Goal: Task Accomplishment & Management: Understand process/instructions

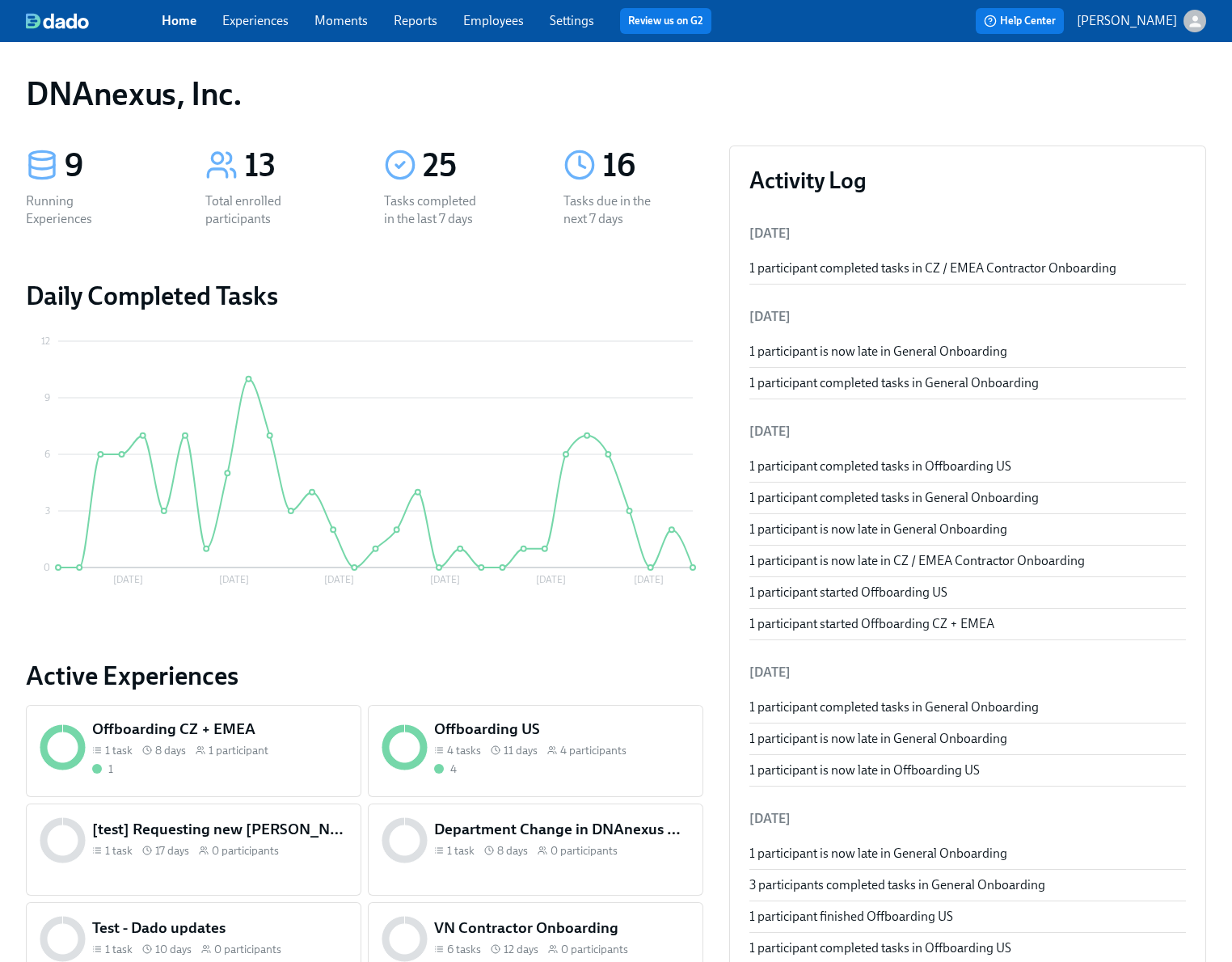
click at [266, 24] on link "Experiences" at bounding box center [255, 21] width 66 height 15
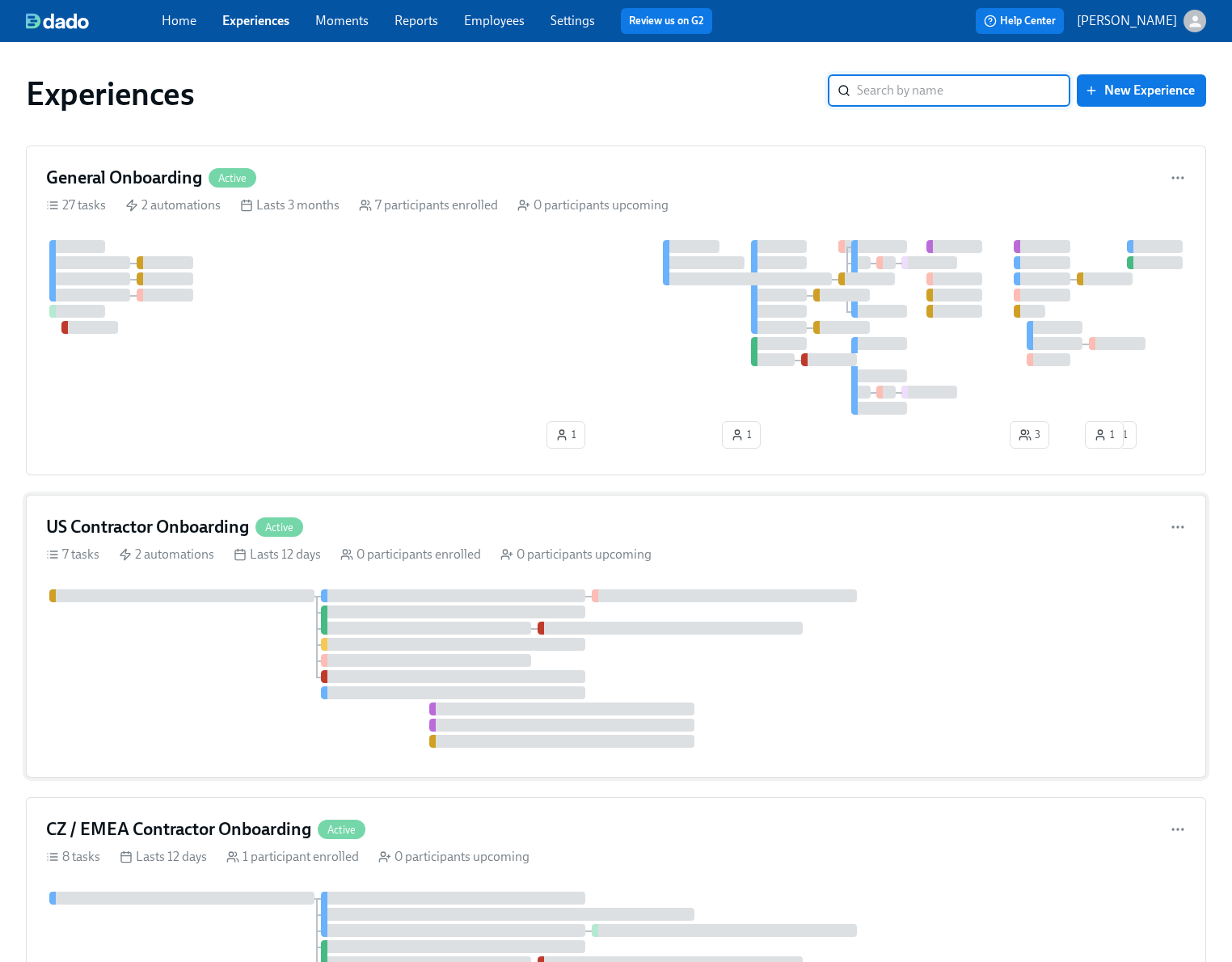
scroll to position [429, 0]
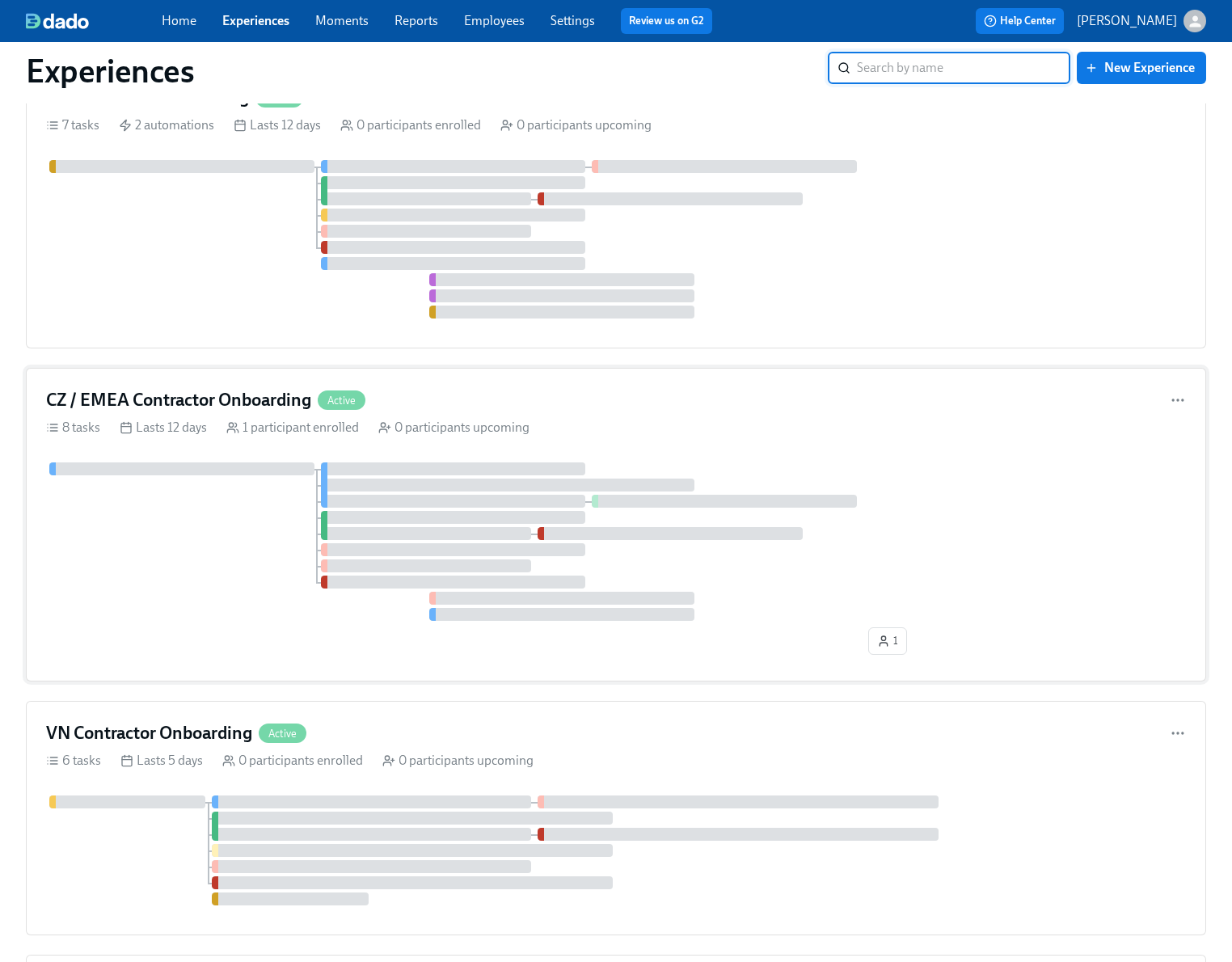
click at [204, 562] on div at bounding box center [616, 541] width 1140 height 158
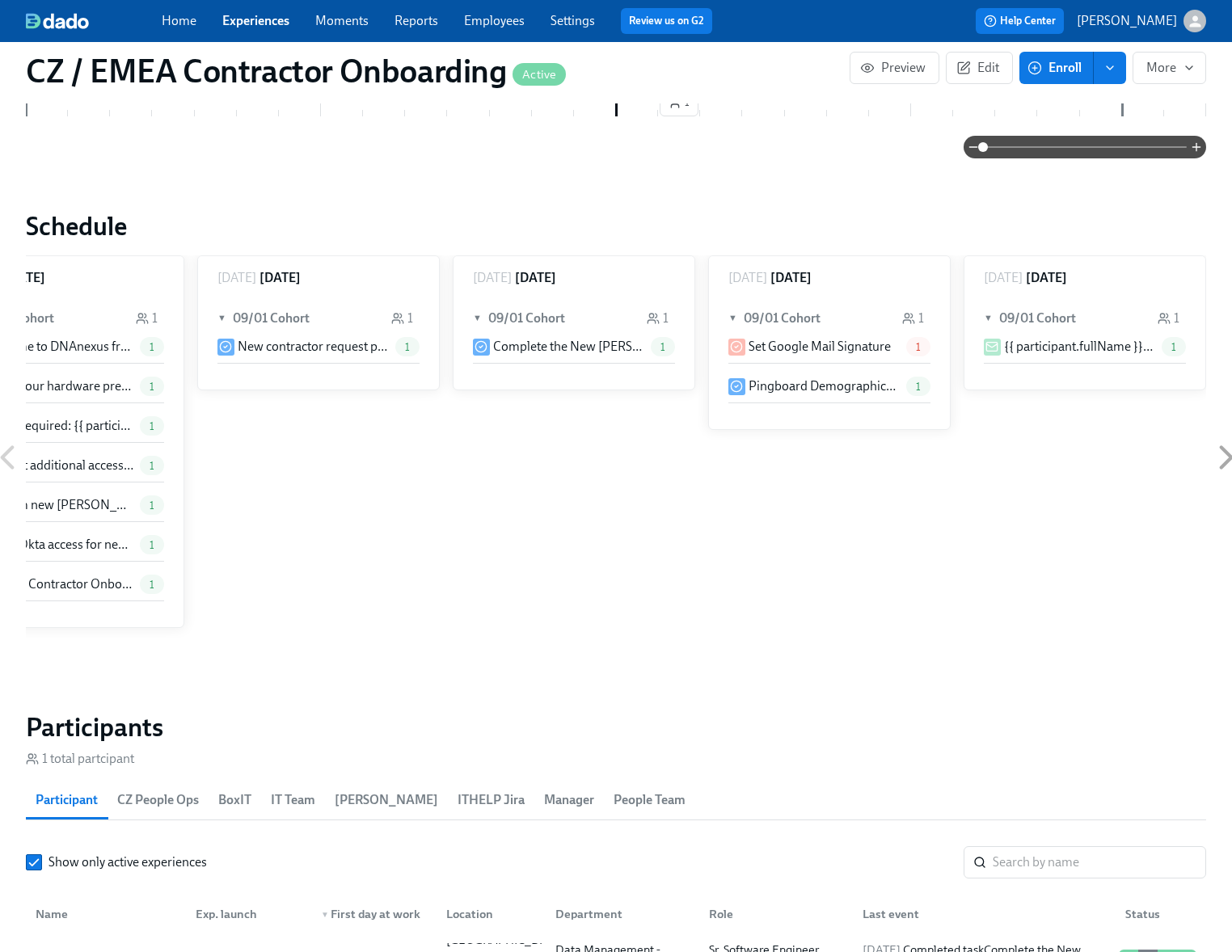
scroll to position [687, 0]
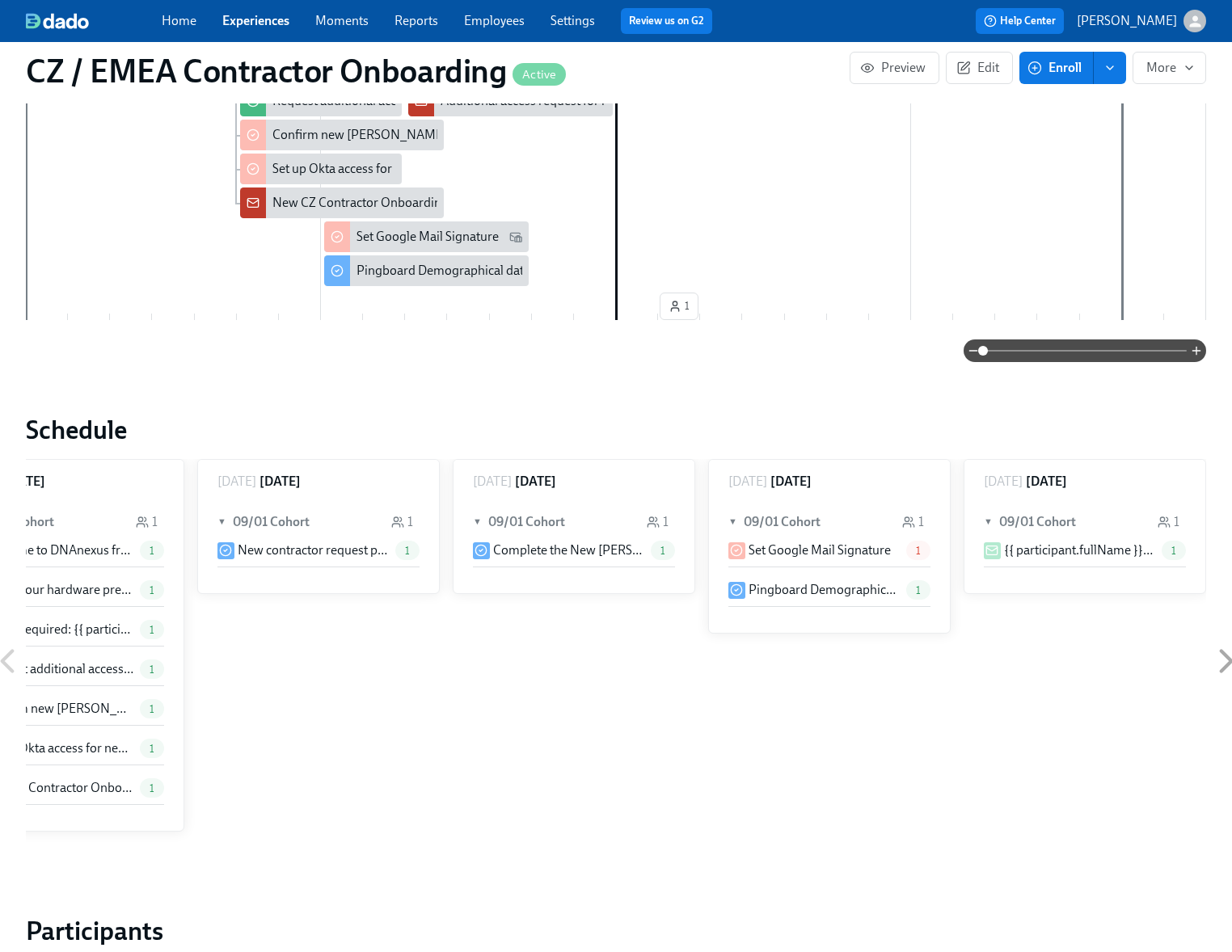
click at [265, 24] on link "Experiences" at bounding box center [256, 21] width 67 height 15
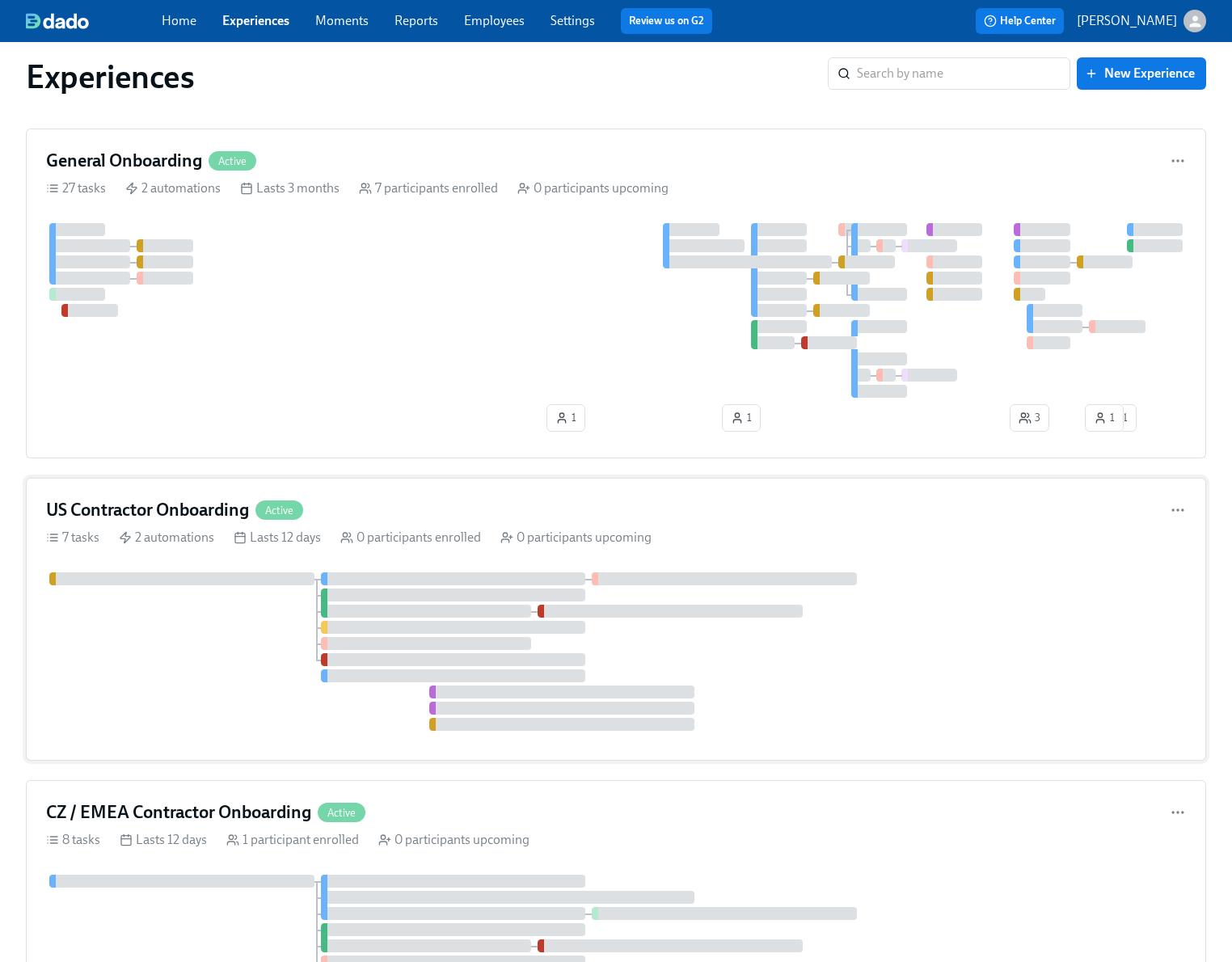
scroll to position [25, 0]
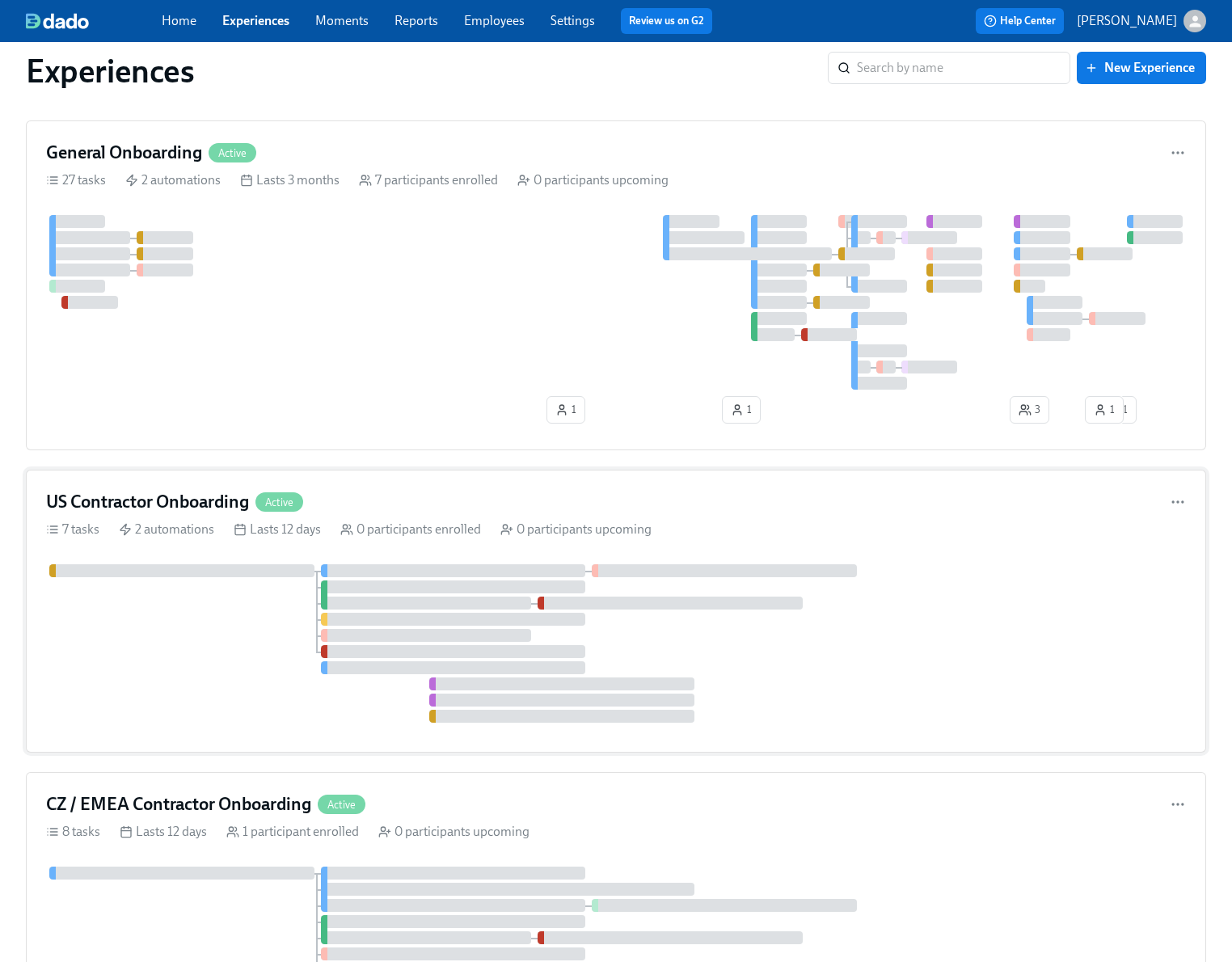
click at [189, 631] on div at bounding box center [616, 643] width 1140 height 158
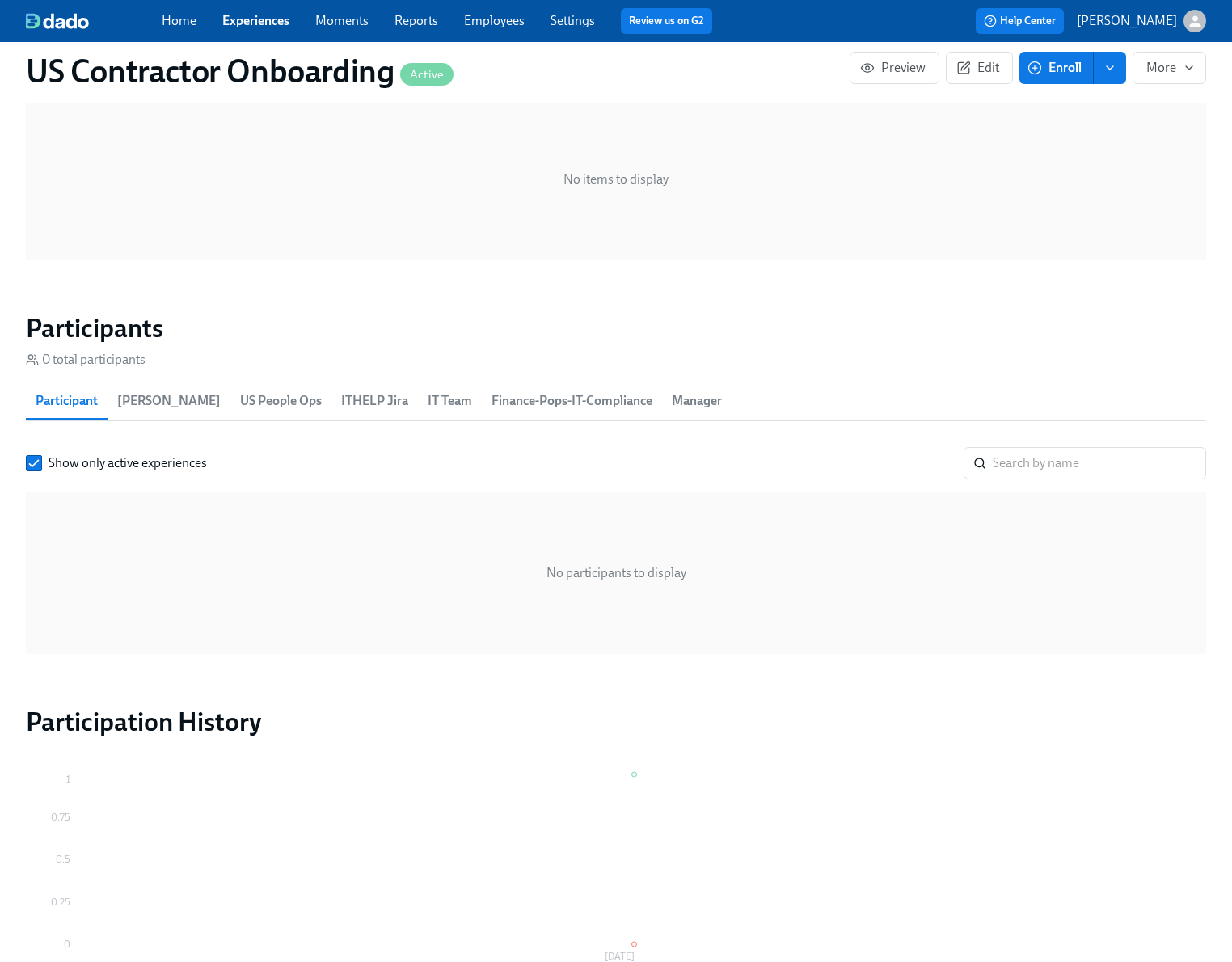
scroll to position [1099, 0]
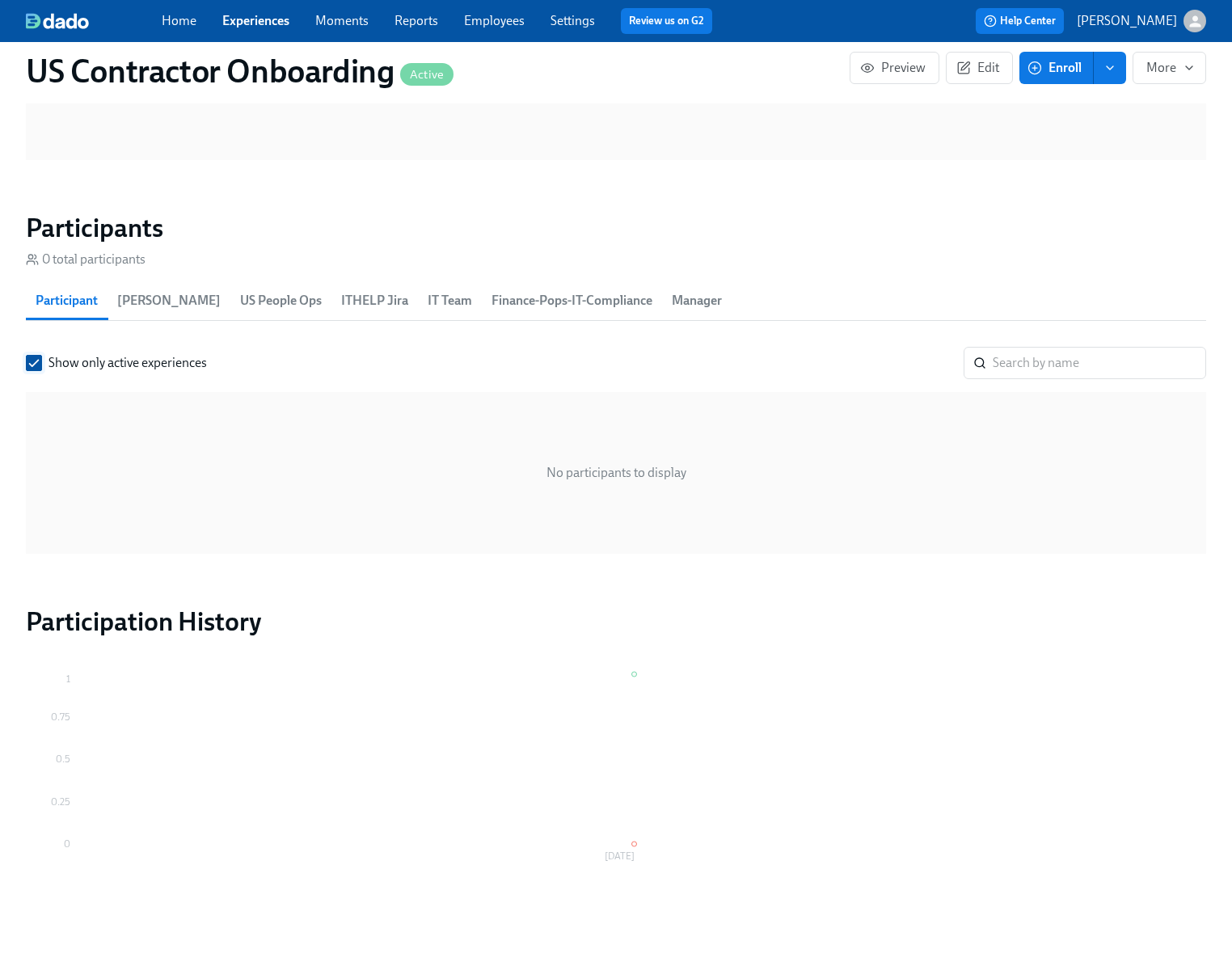
click at [38, 362] on input "Show only active experiences" at bounding box center [34, 362] width 15 height 15
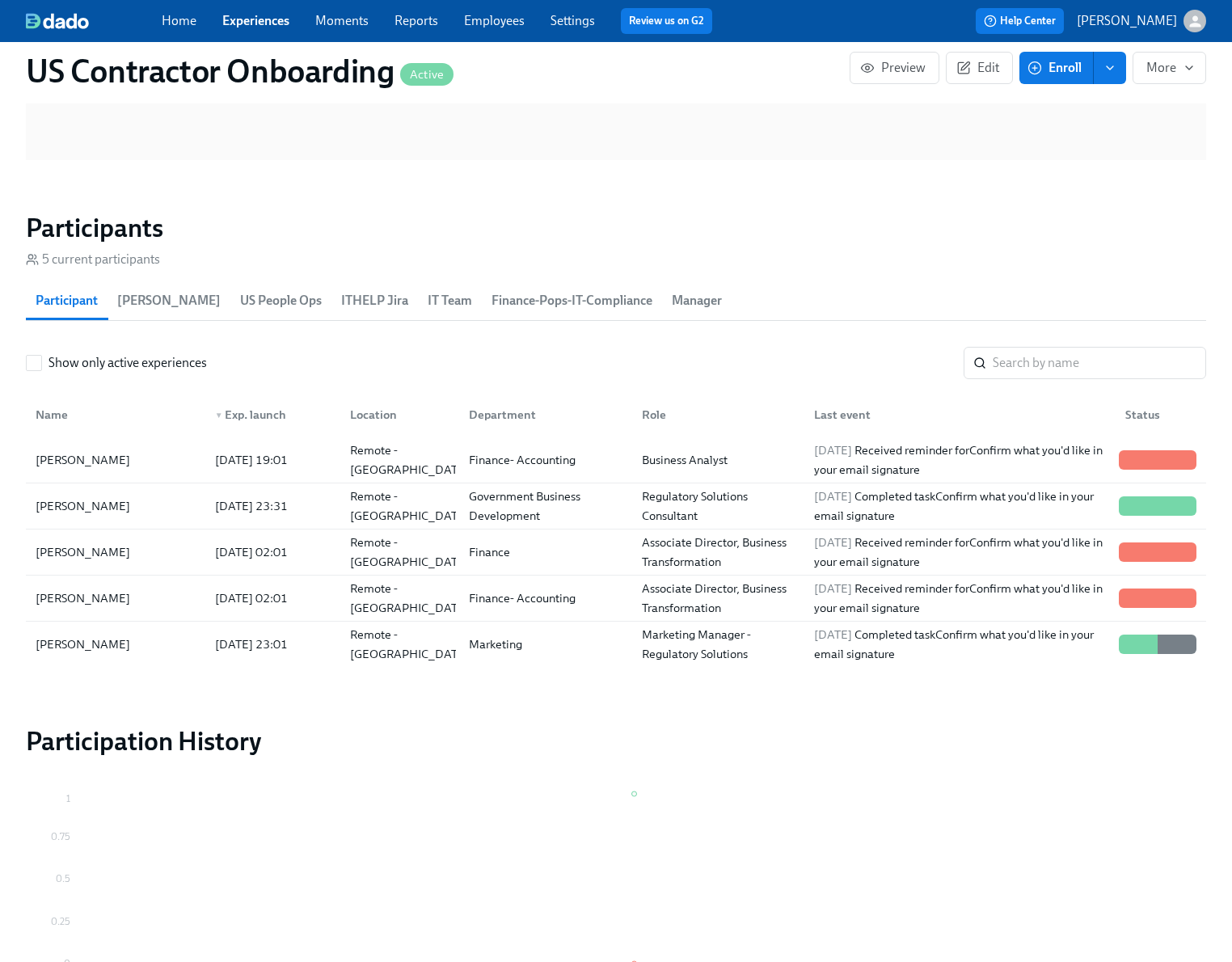
click at [268, 21] on link "Experiences" at bounding box center [256, 21] width 67 height 15
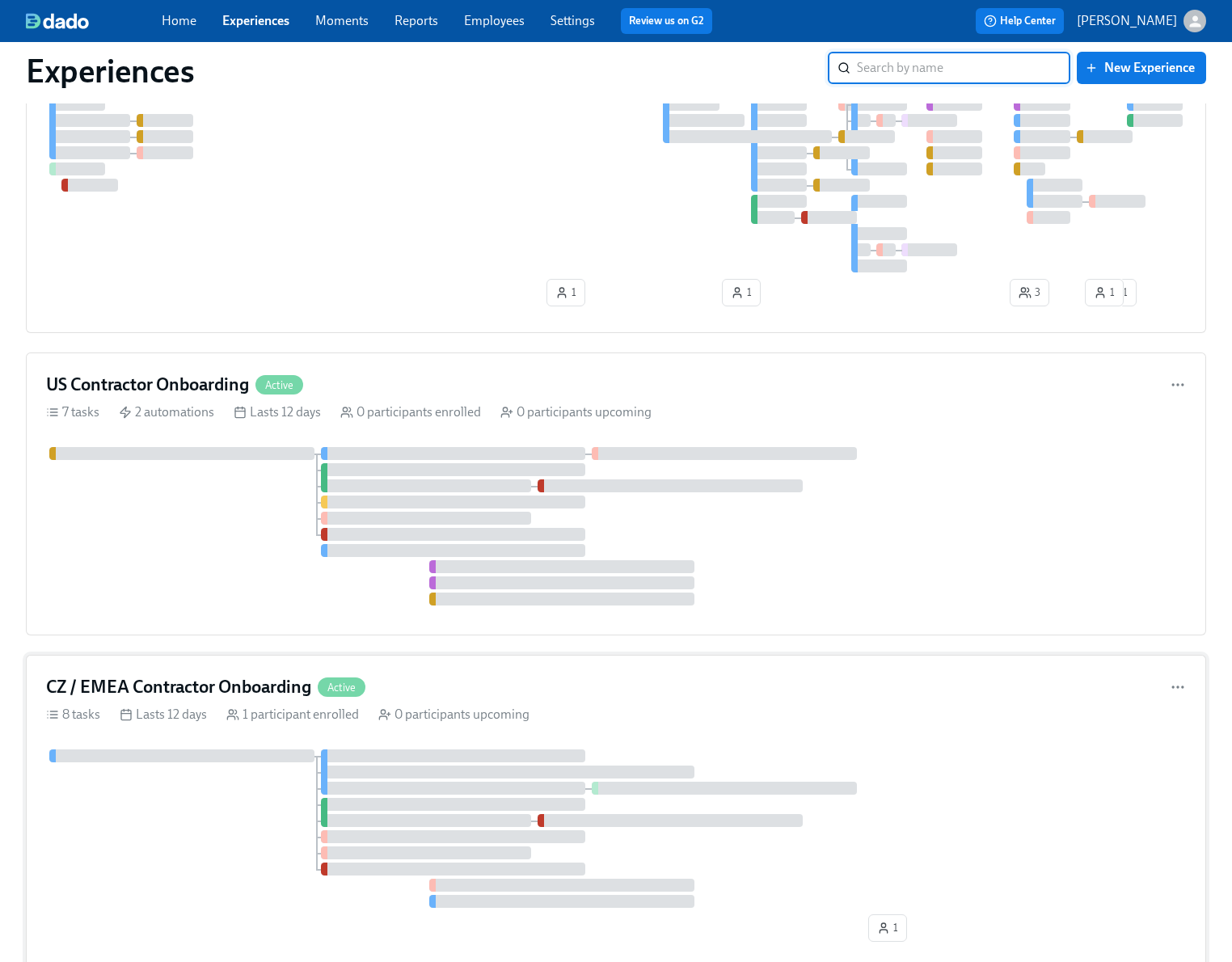
scroll to position [244, 0]
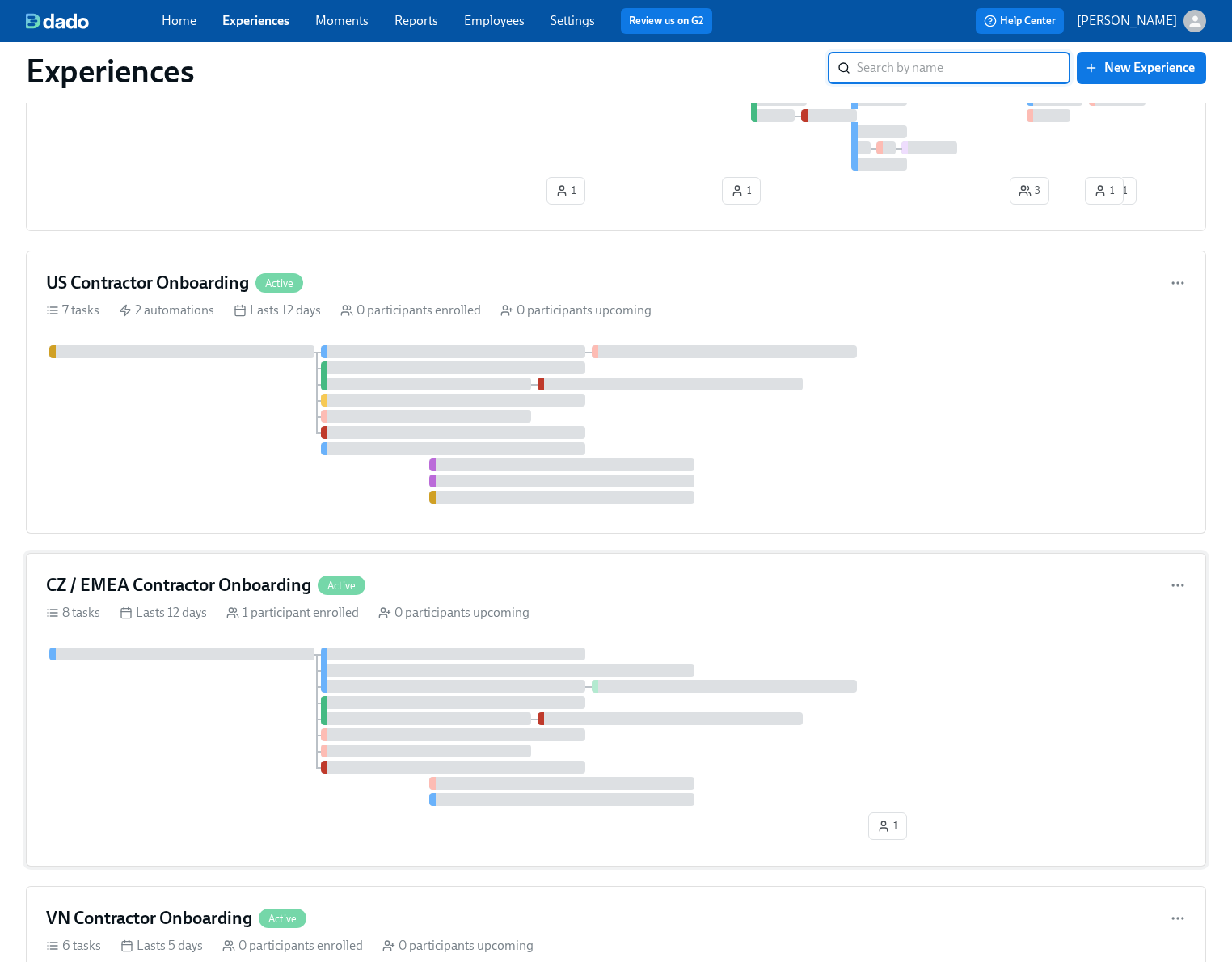
click at [184, 690] on div at bounding box center [616, 727] width 1140 height 158
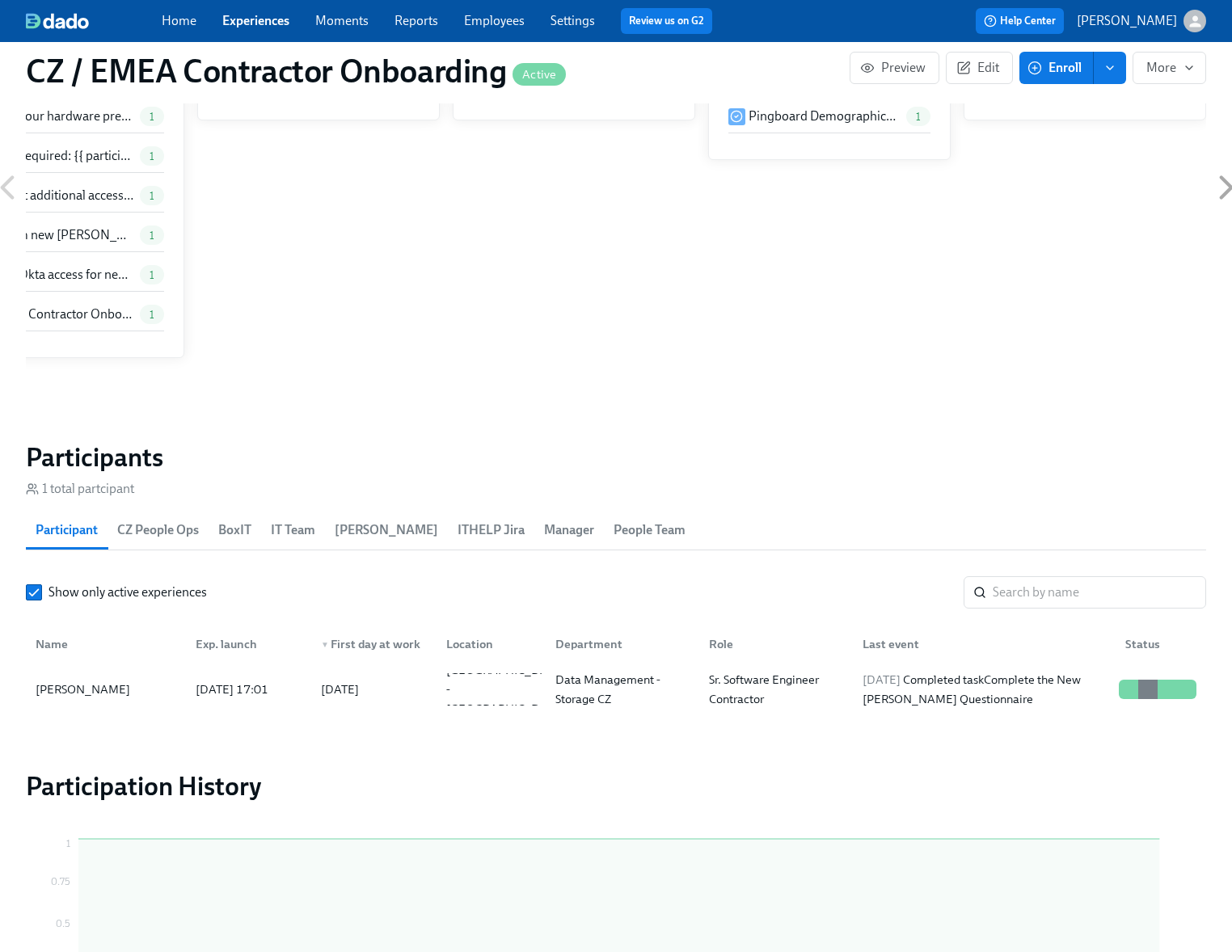
scroll to position [1335, 0]
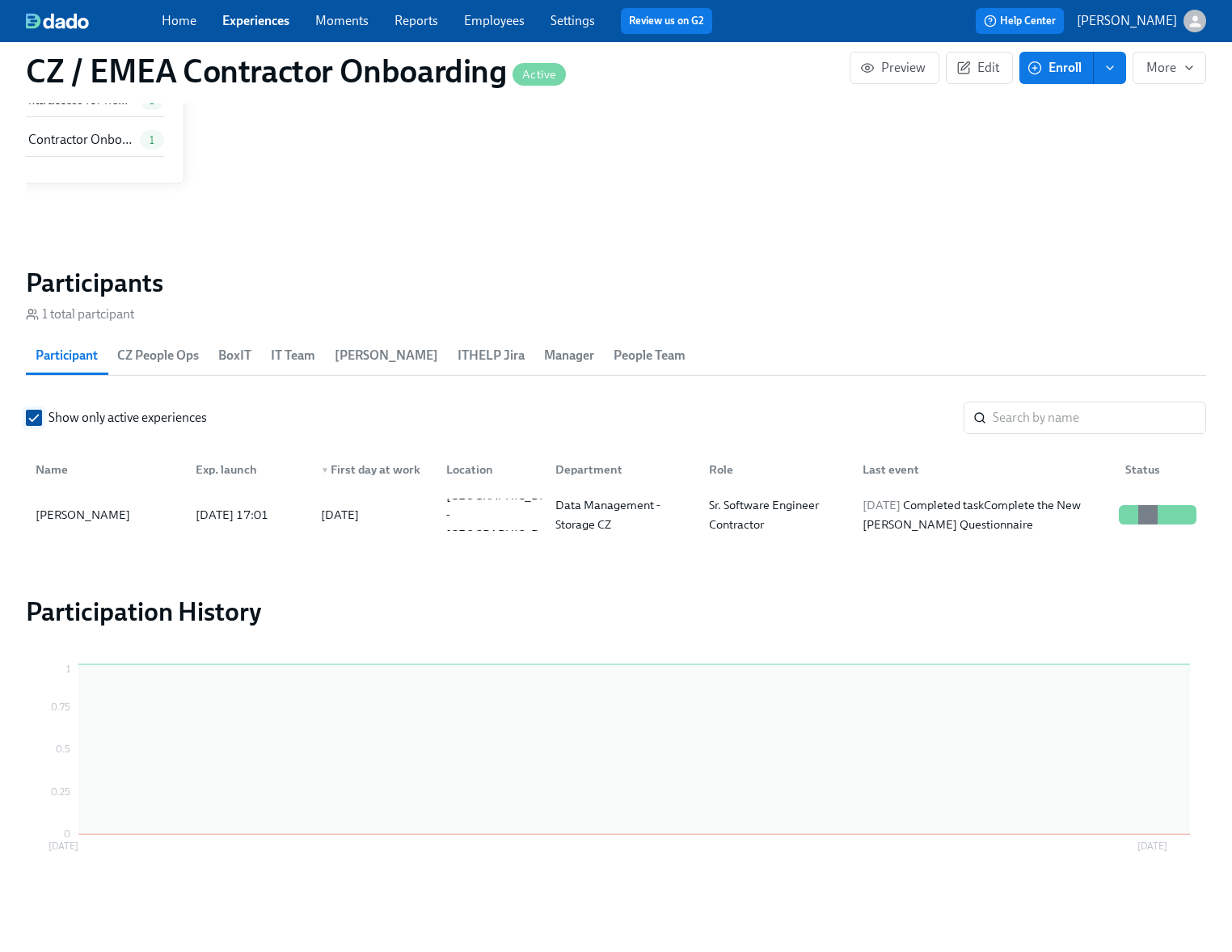
click at [35, 412] on input "Show only active experiences" at bounding box center [34, 418] width 15 height 15
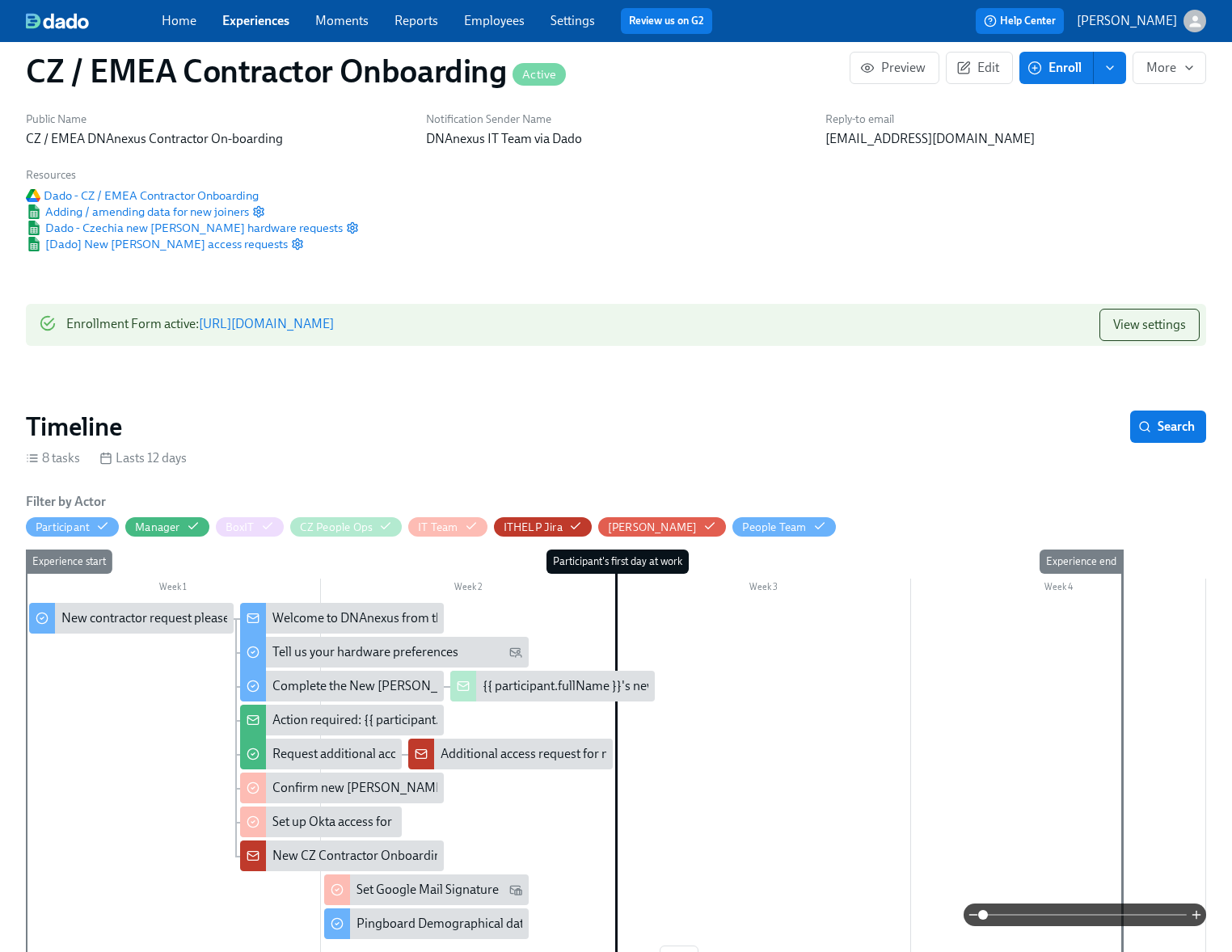
scroll to position [0, 0]
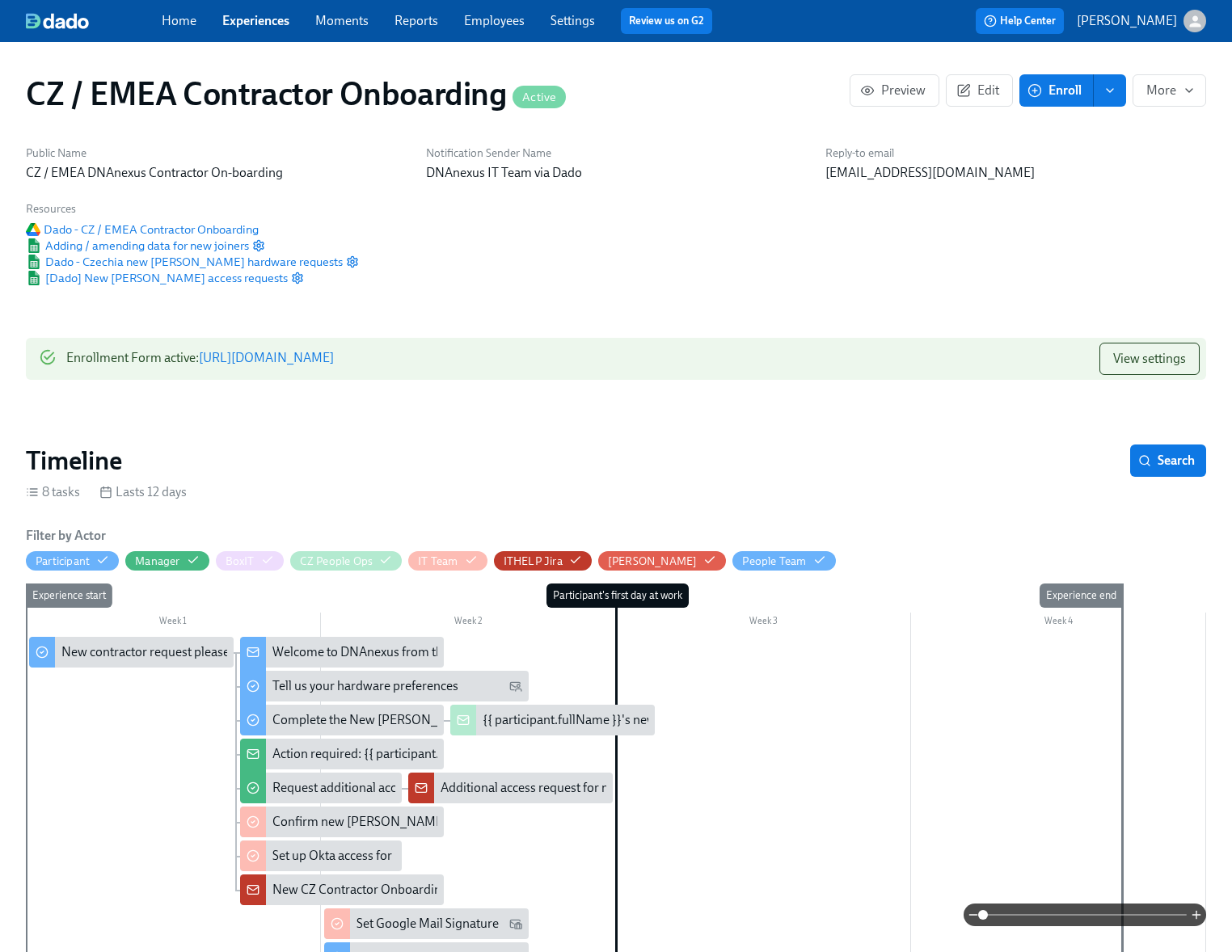
click at [497, 21] on link "Employees" at bounding box center [494, 21] width 61 height 15
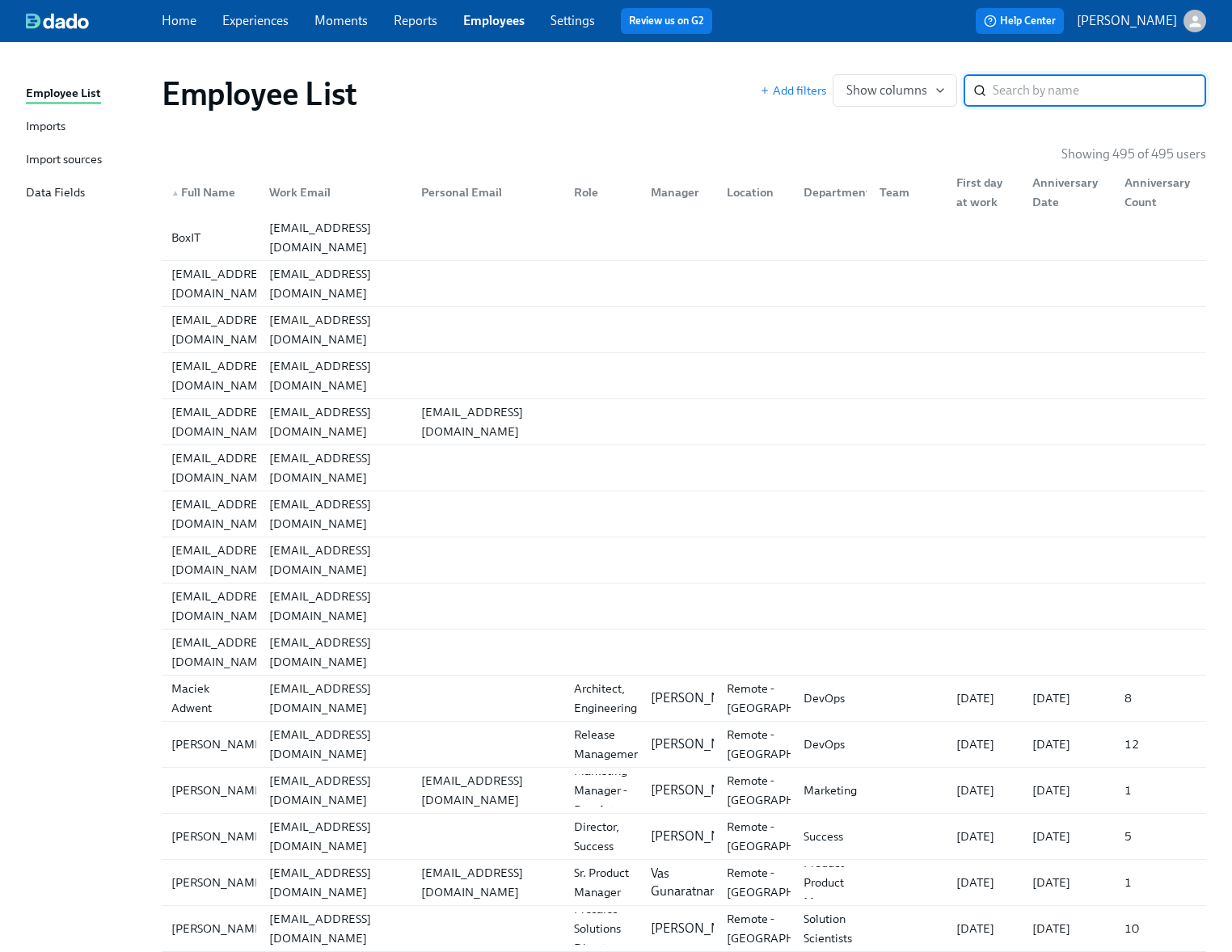
click at [1020, 85] on input "search" at bounding box center [1099, 91] width 213 height 33
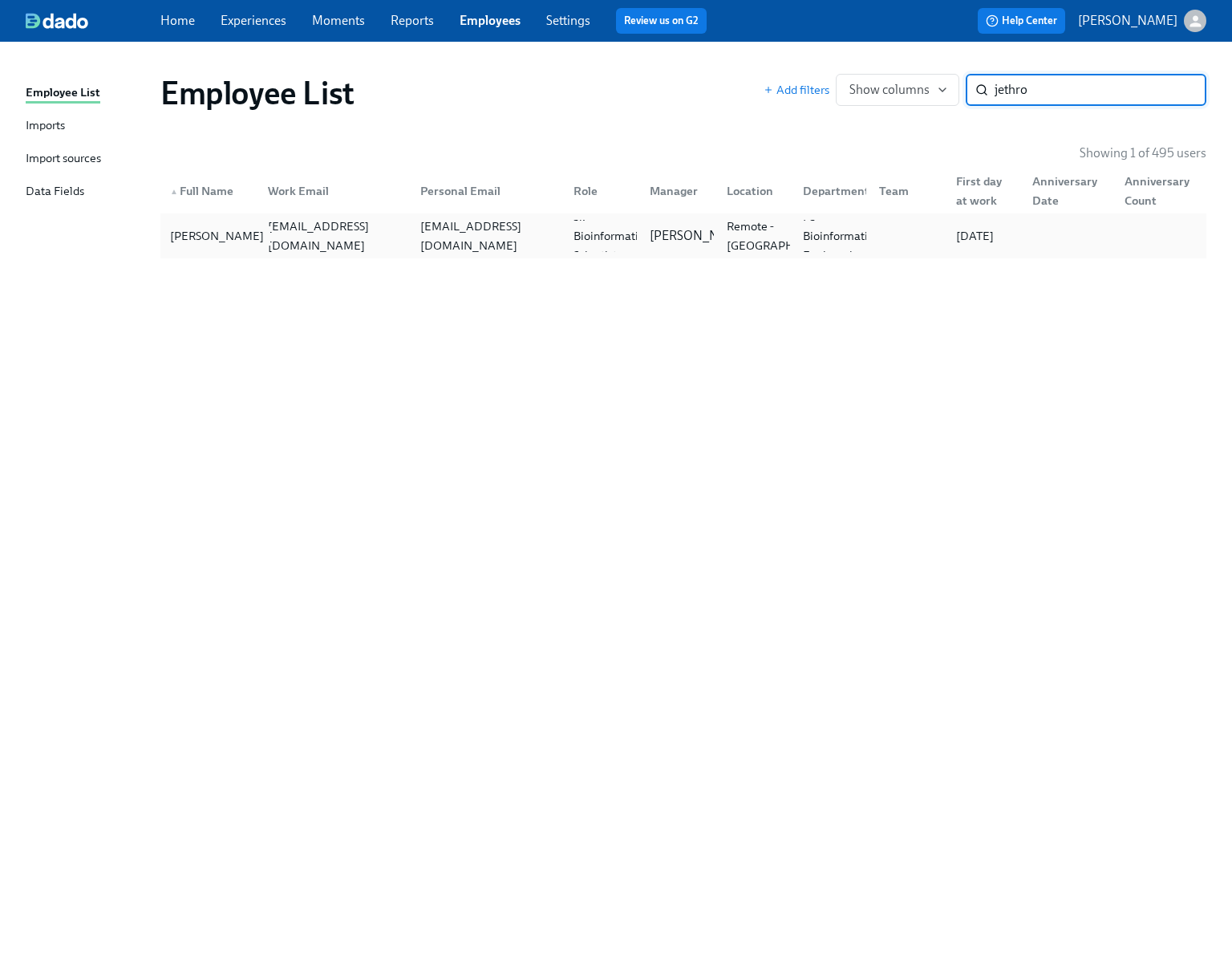
type input "jethro"
click at [197, 246] on div "[PERSON_NAME]" at bounding box center [217, 235] width 107 height 20
click at [268, 23] on link "Experiences" at bounding box center [253, 20] width 66 height 15
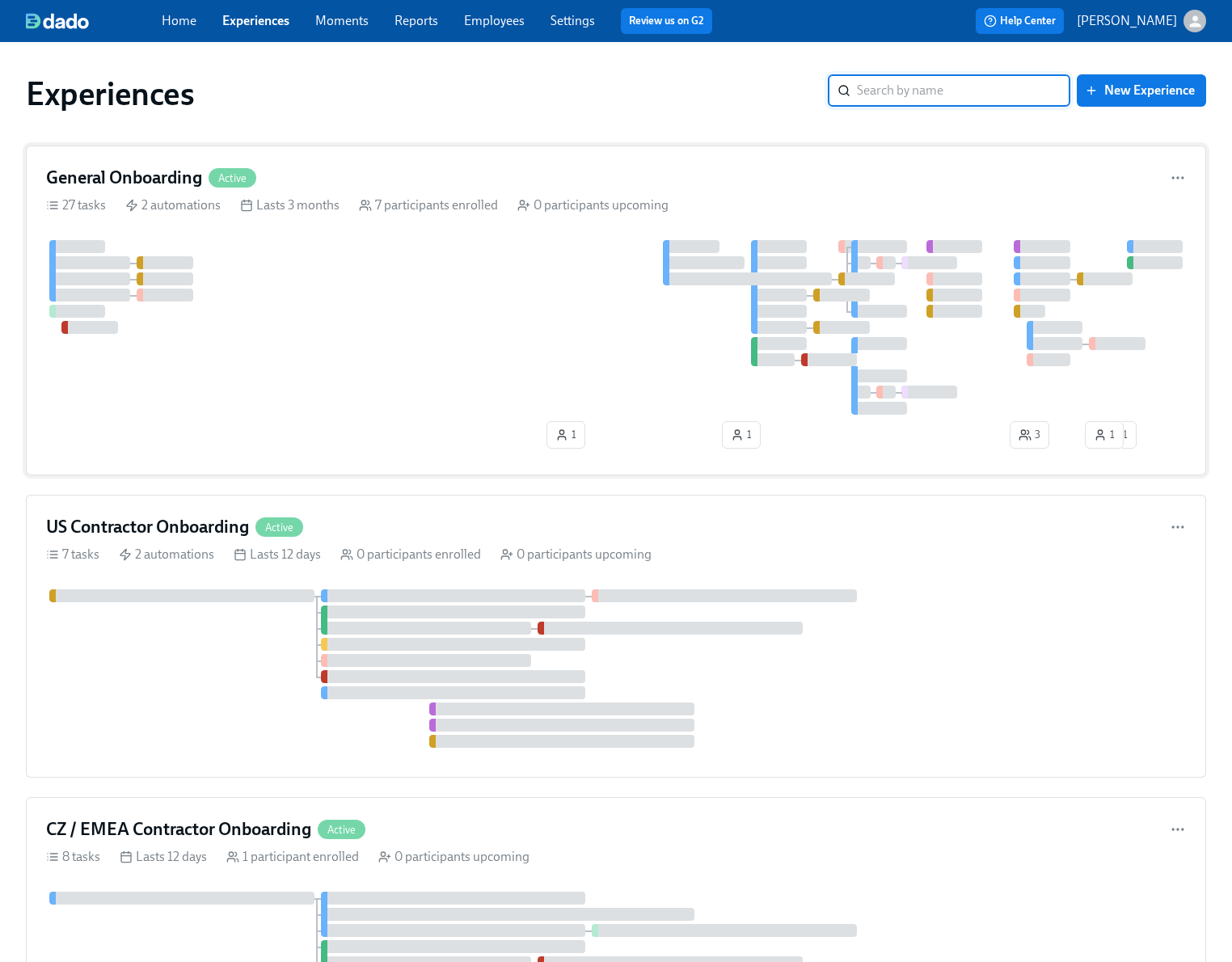
click at [297, 381] on div at bounding box center [616, 326] width 1140 height 174
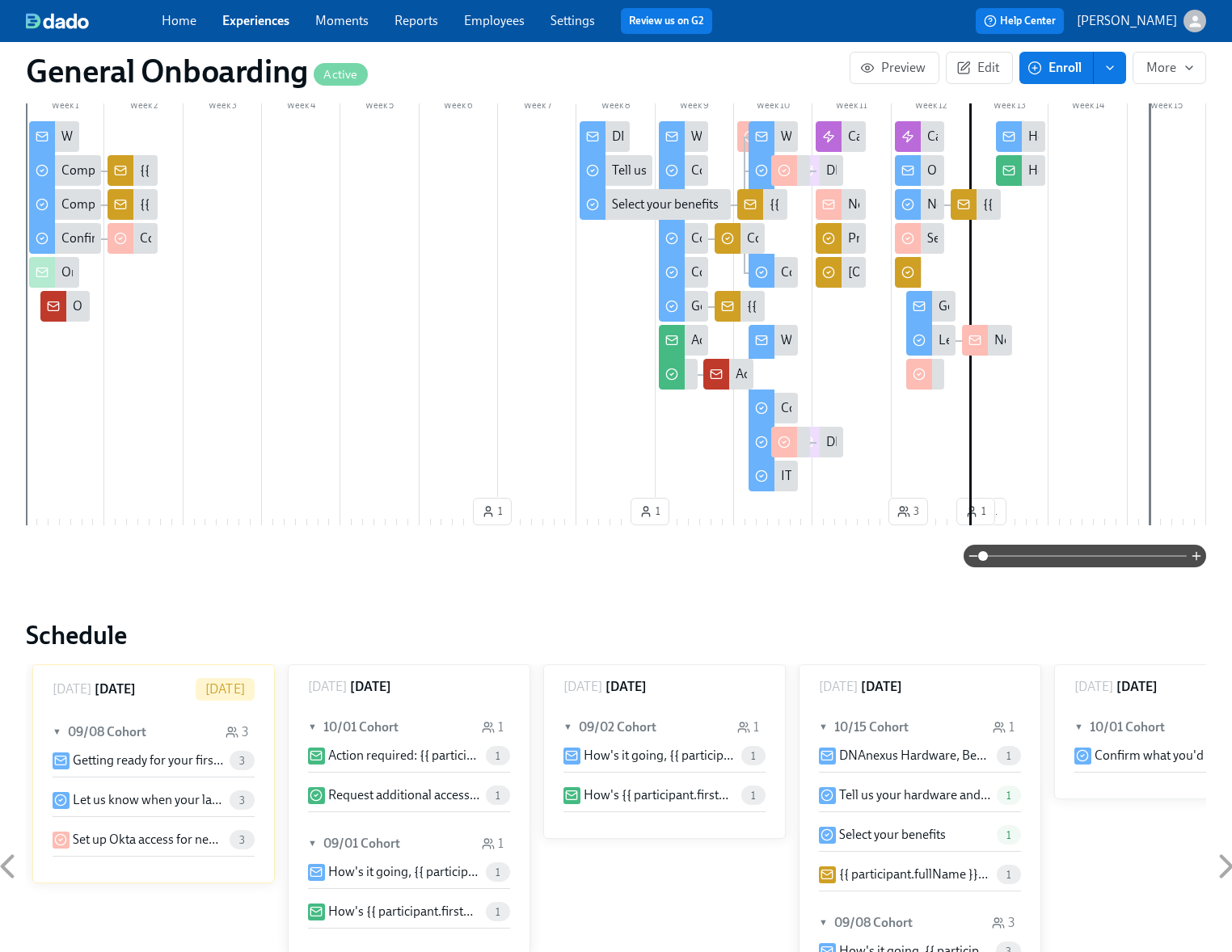
scroll to position [1382, 0]
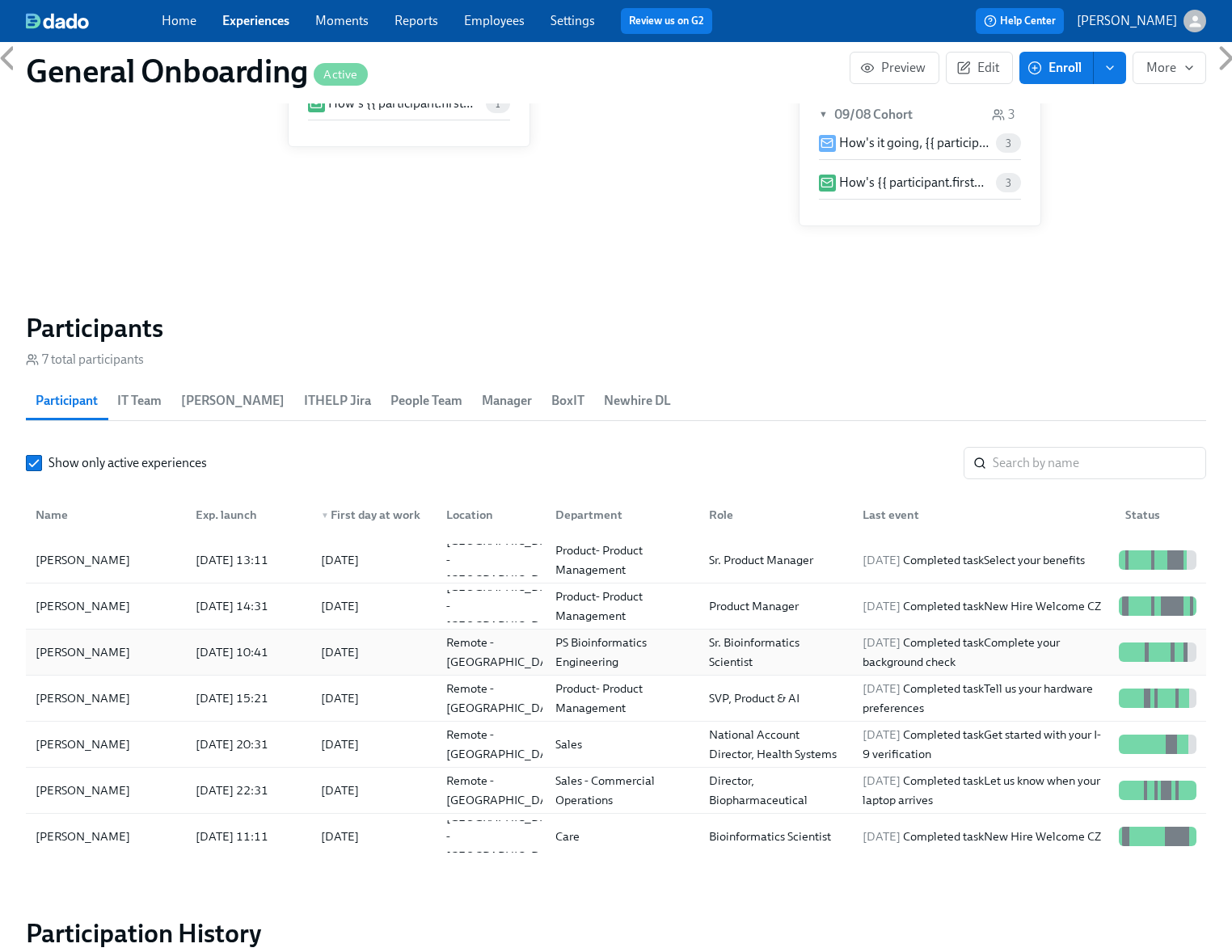
click at [116, 651] on div "[PERSON_NAME]" at bounding box center [82, 652] width 107 height 20
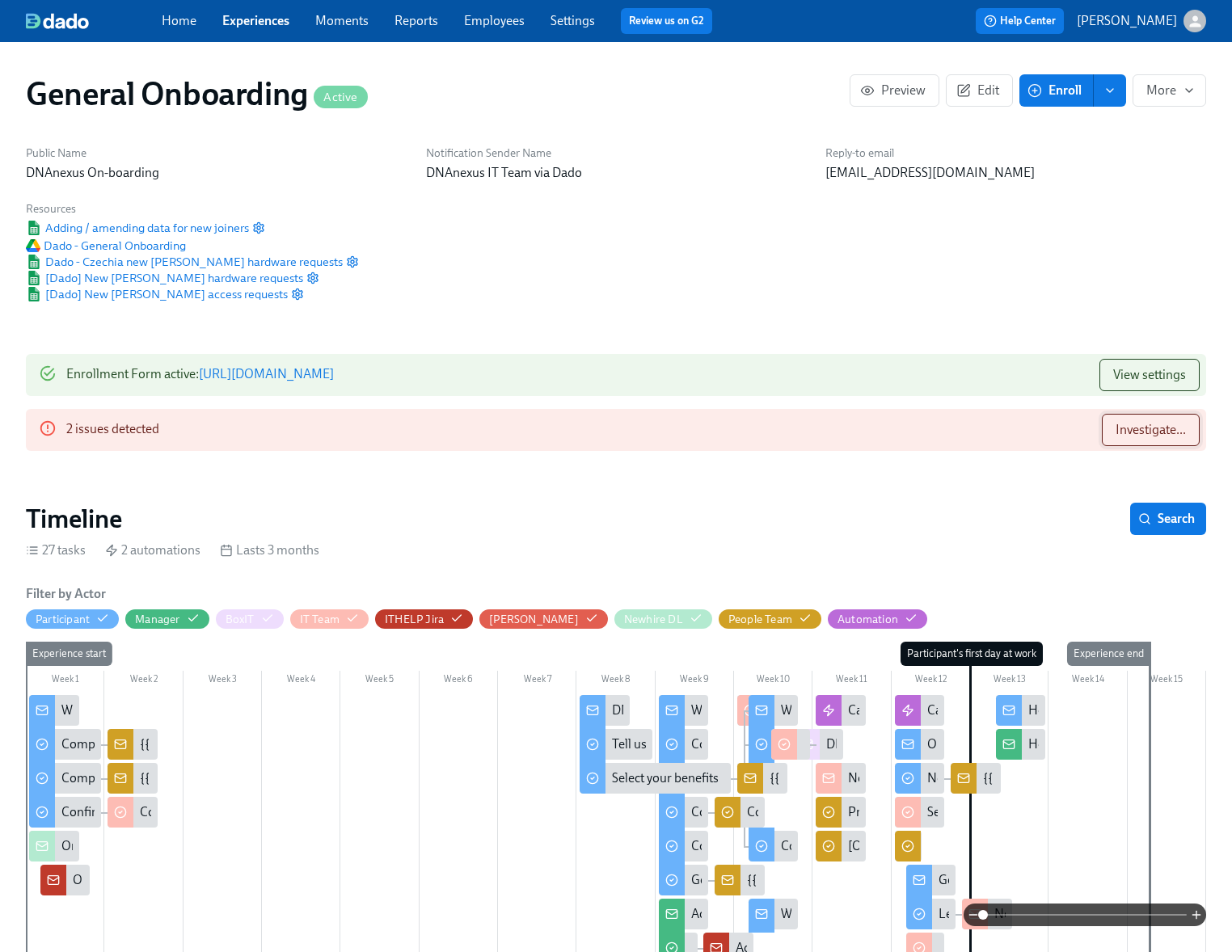
click at [1117, 431] on span "Investigate..." at bounding box center [1151, 430] width 70 height 16
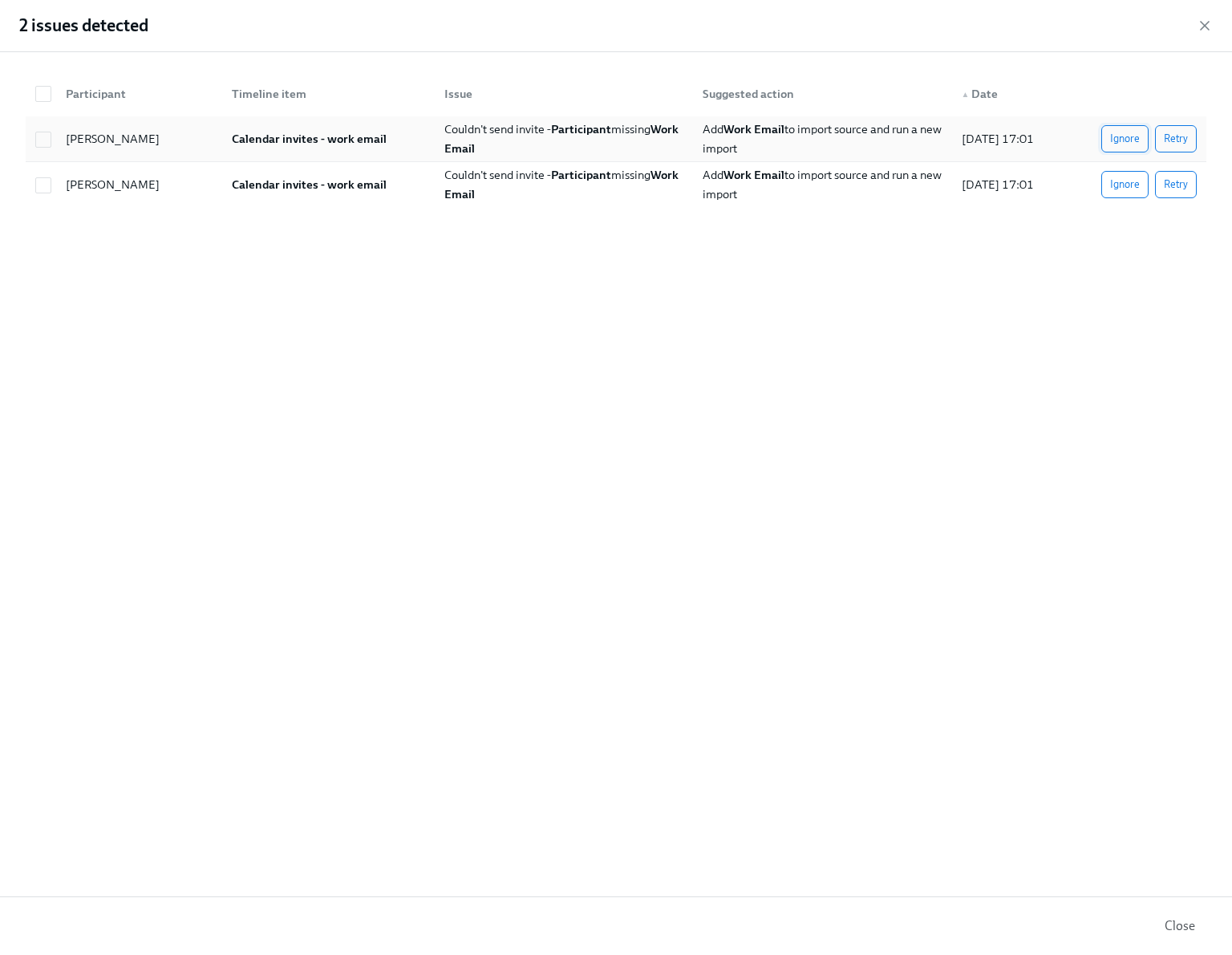
click at [1117, 141] on span "Ignore" at bounding box center [1125, 138] width 30 height 16
click at [1121, 183] on span "Ignore" at bounding box center [1125, 184] width 30 height 16
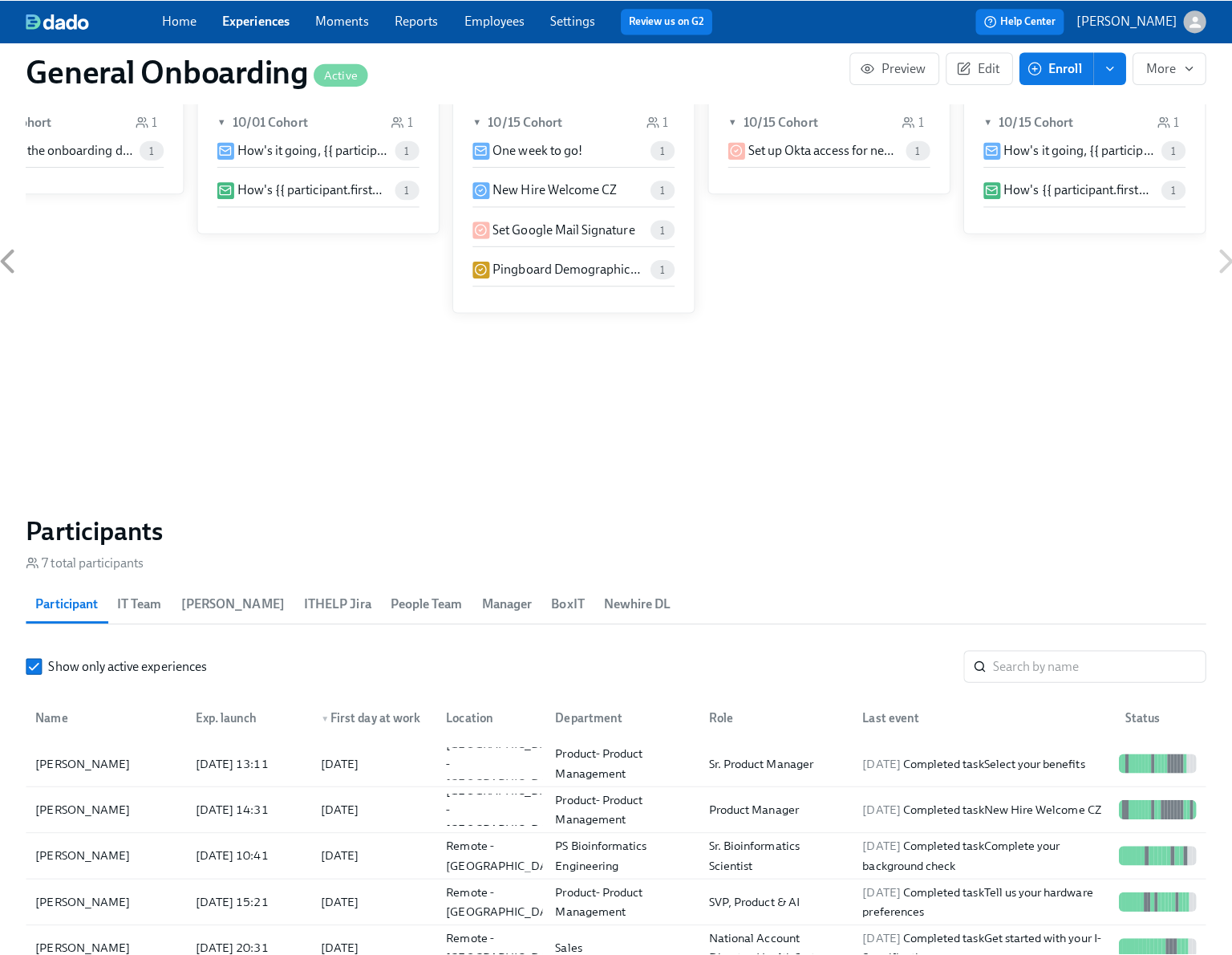
scroll to position [1310, 0]
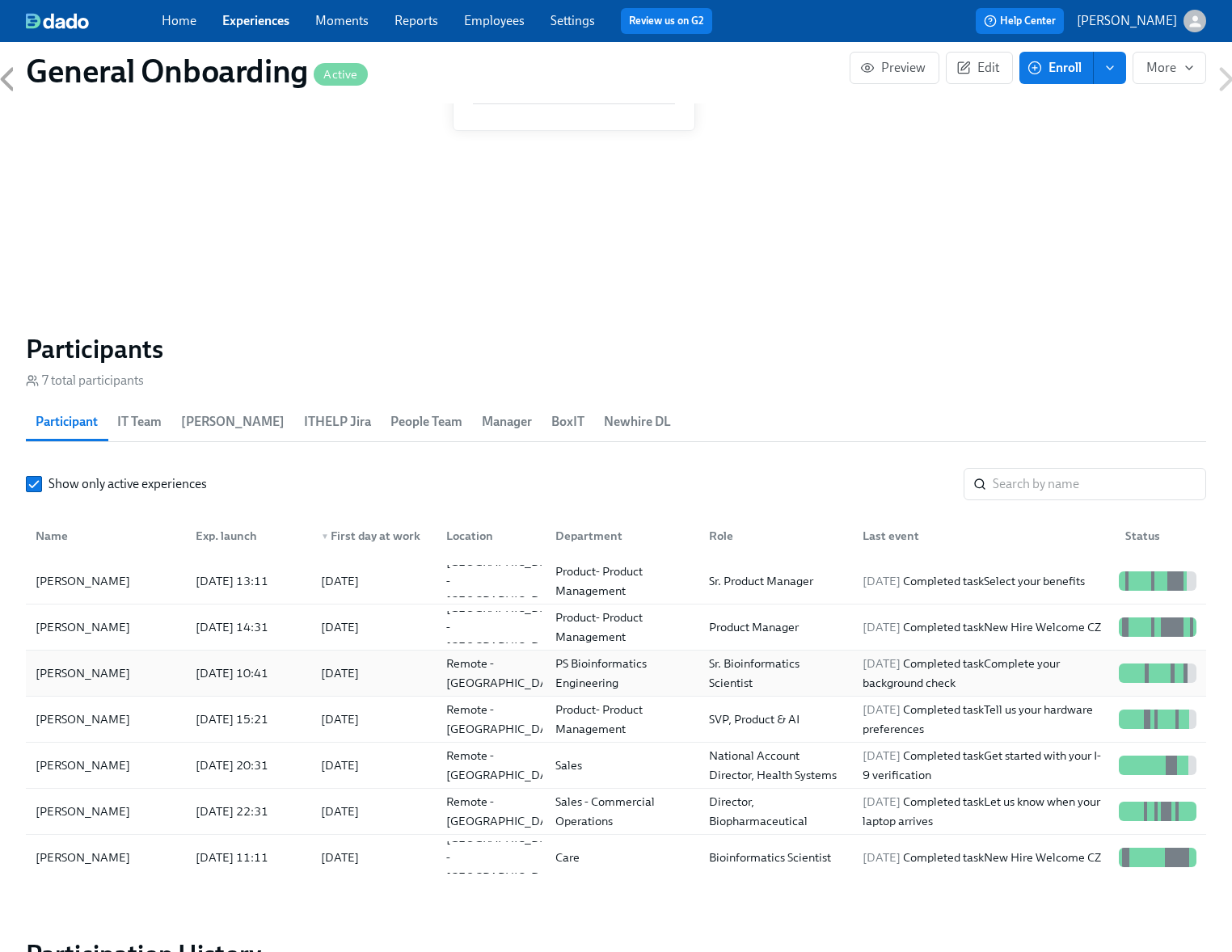
click at [98, 679] on div "[PERSON_NAME]" at bounding box center [82, 674] width 107 height 20
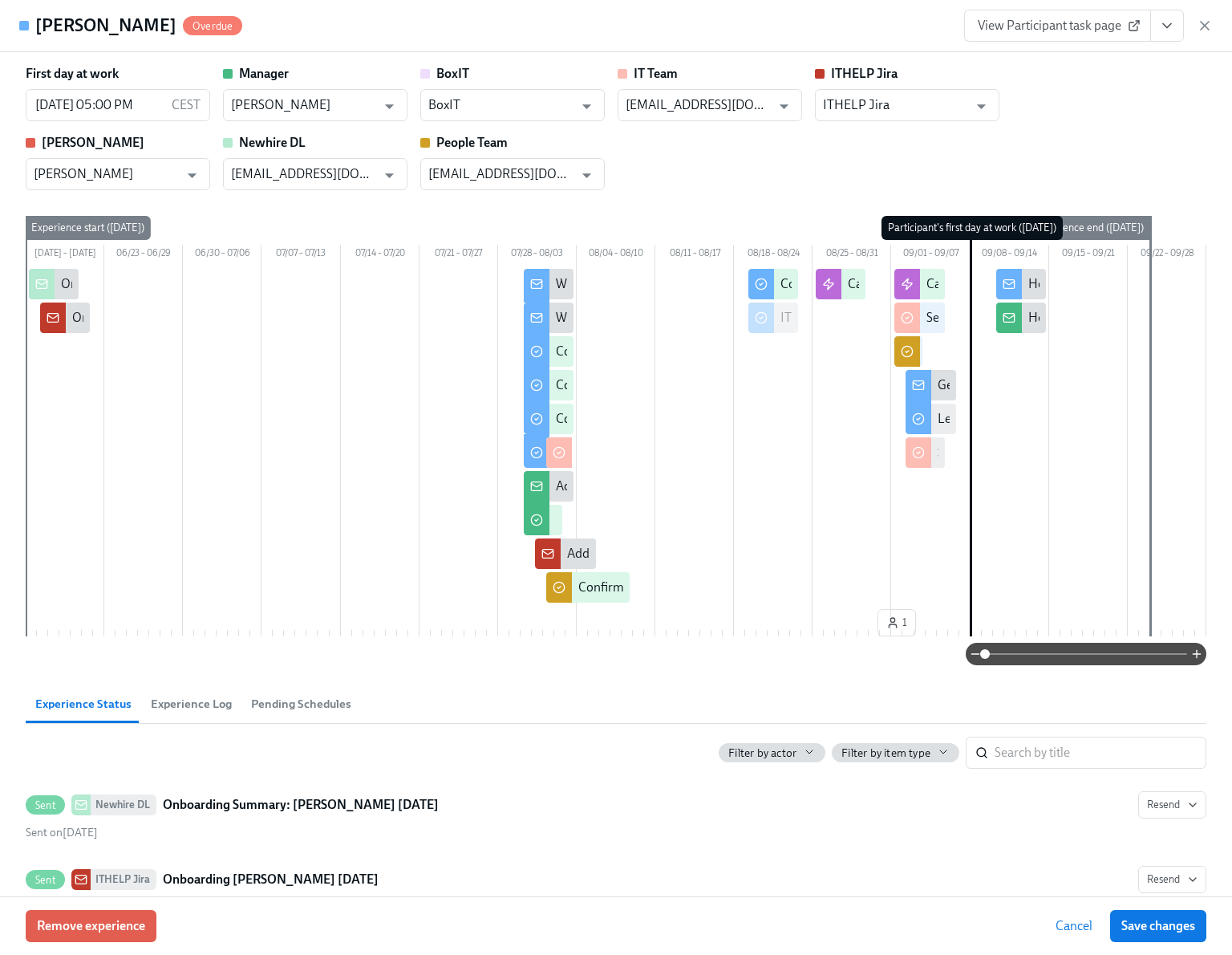
click at [1164, 27] on icon "View task page" at bounding box center [1167, 26] width 16 height 16
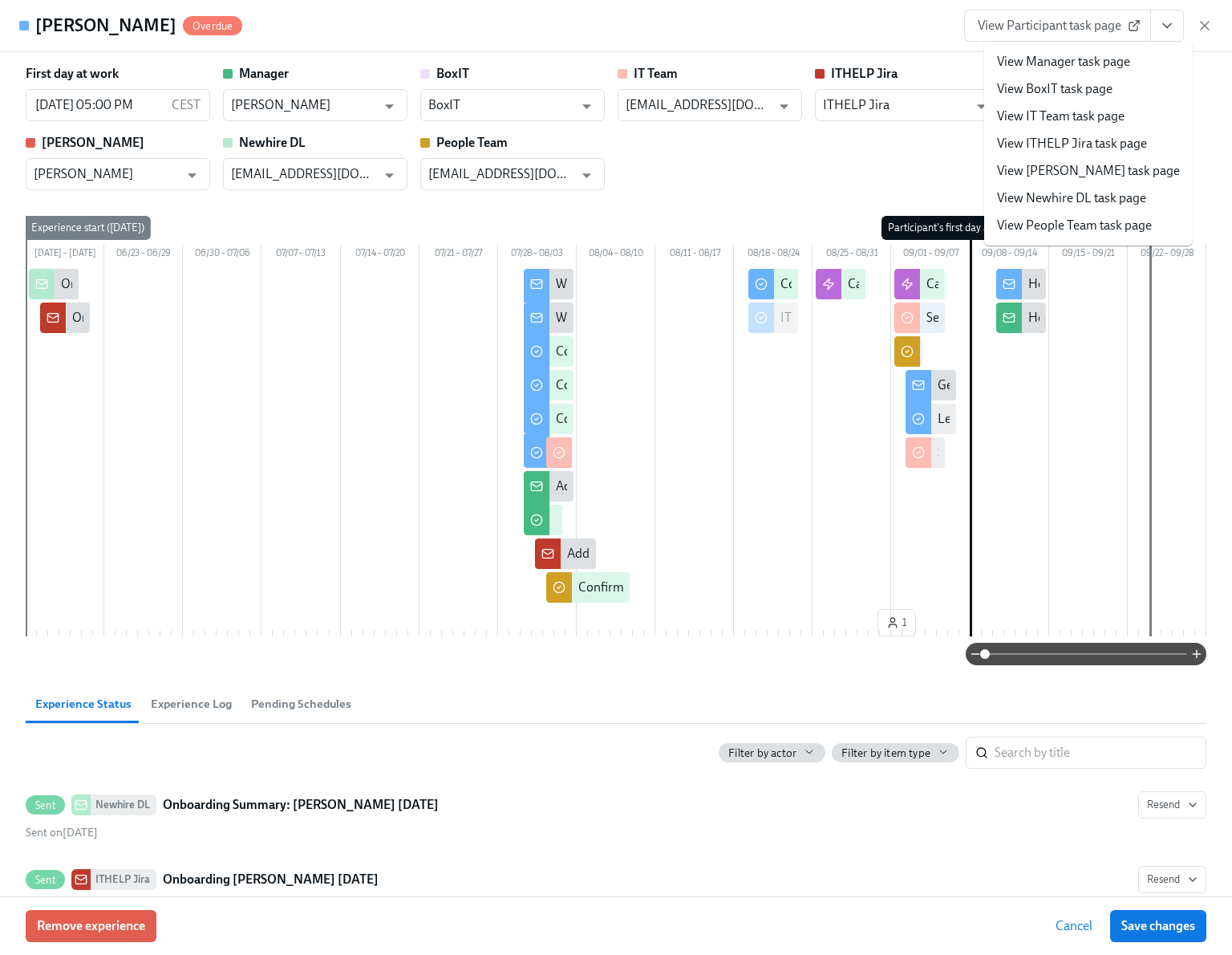
click at [1041, 67] on link "View Manager task page" at bounding box center [1064, 61] width 133 height 18
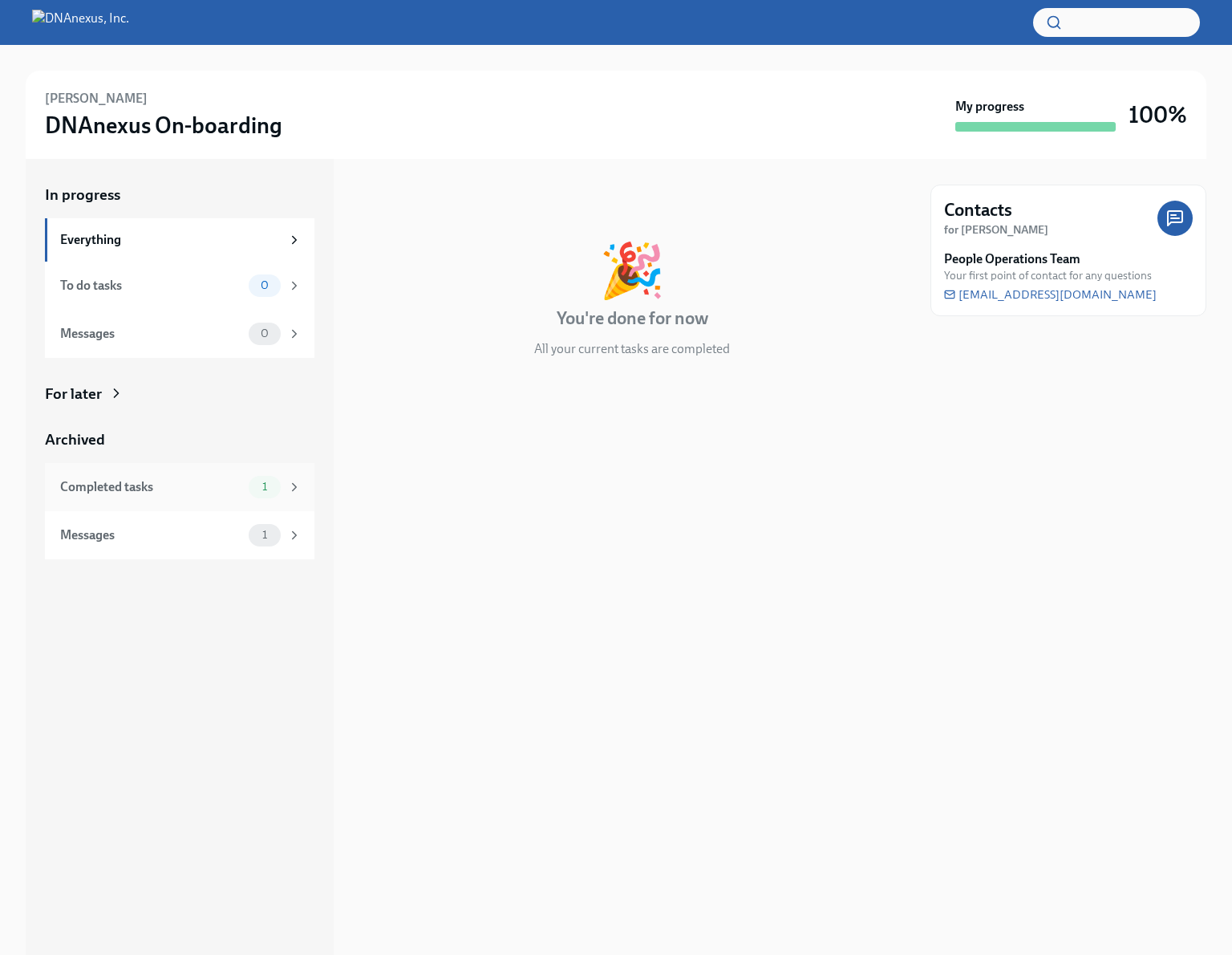
click at [211, 487] on div "Completed tasks" at bounding box center [152, 487] width 182 height 18
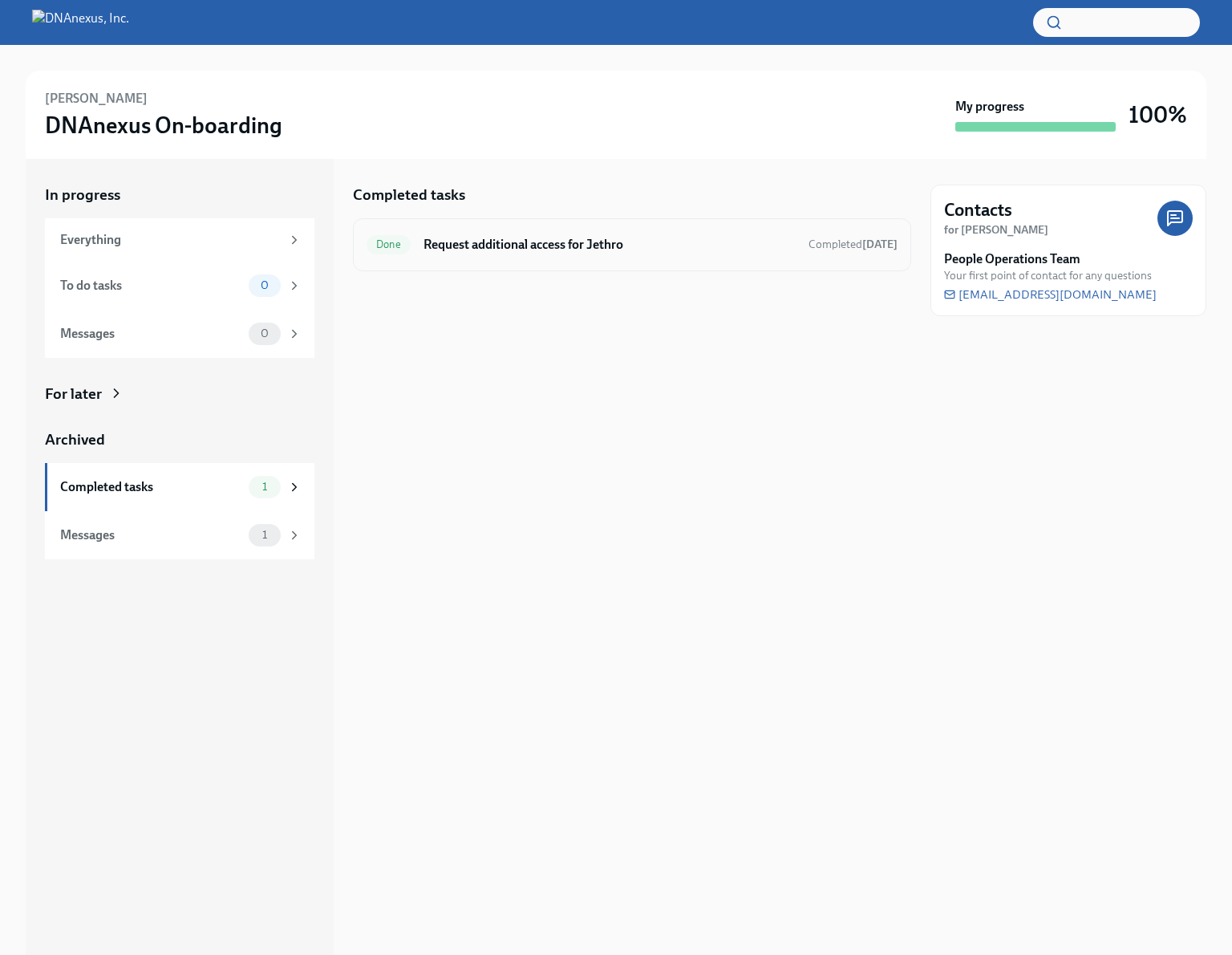
click at [616, 243] on h6 "Request additional access for Jethro" at bounding box center [610, 245] width 373 height 18
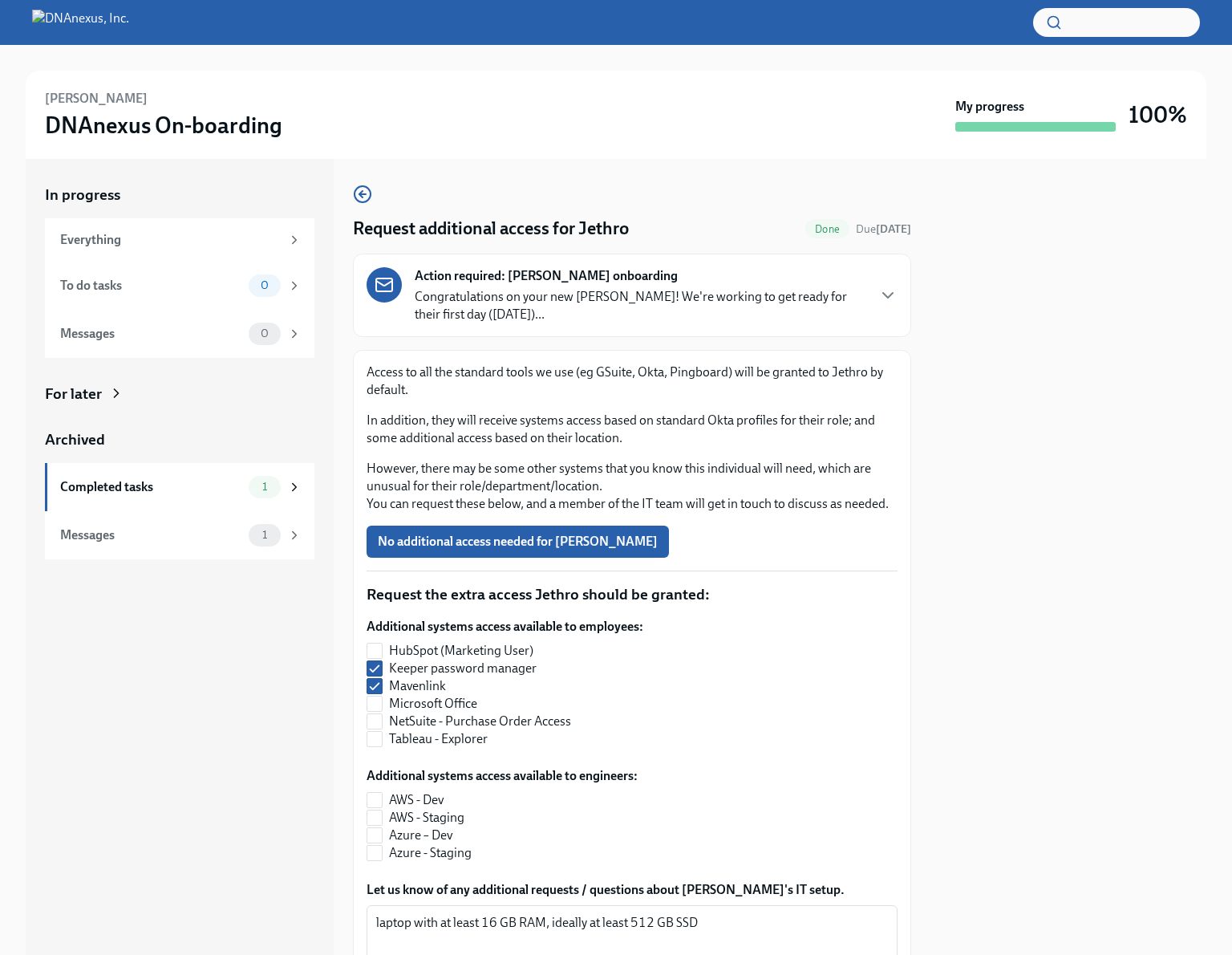
scroll to position [170, 0]
